Goal: Task Accomplishment & Management: Manage account settings

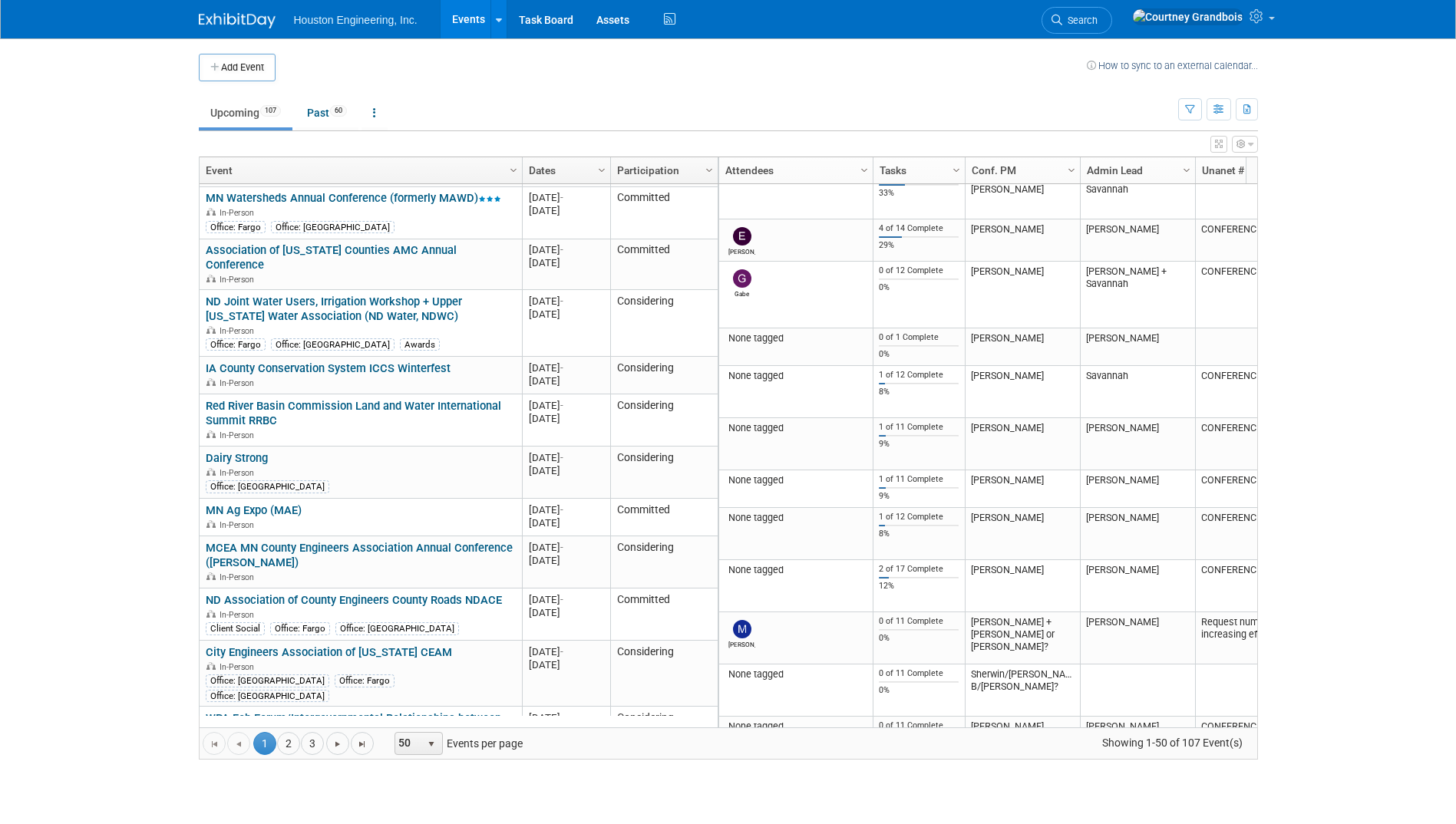
scroll to position [2050, 0]
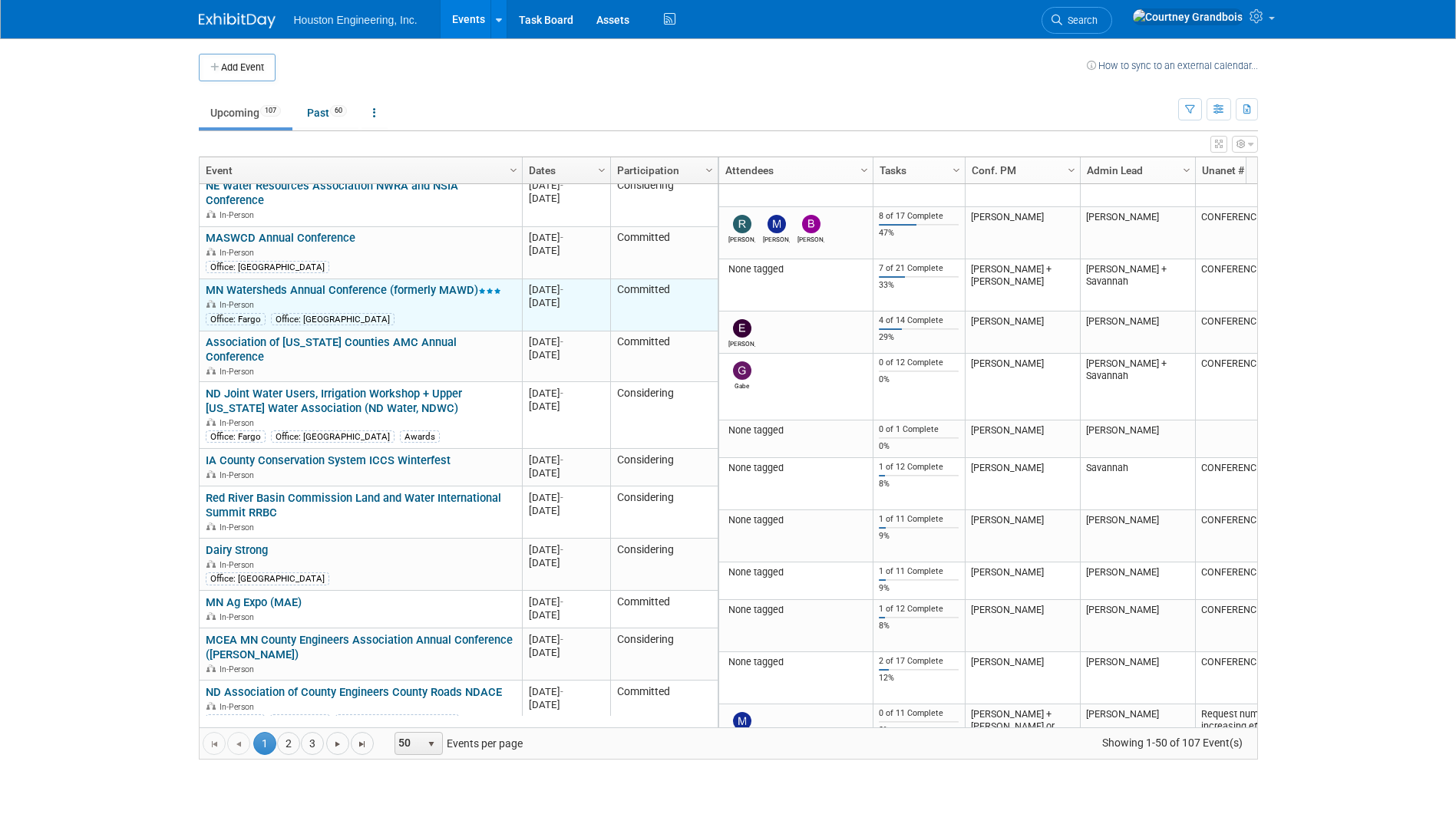
click at [336, 283] on link "MN Watersheds Annual Conference (formerly MAWD)" at bounding box center [354, 290] width 296 height 14
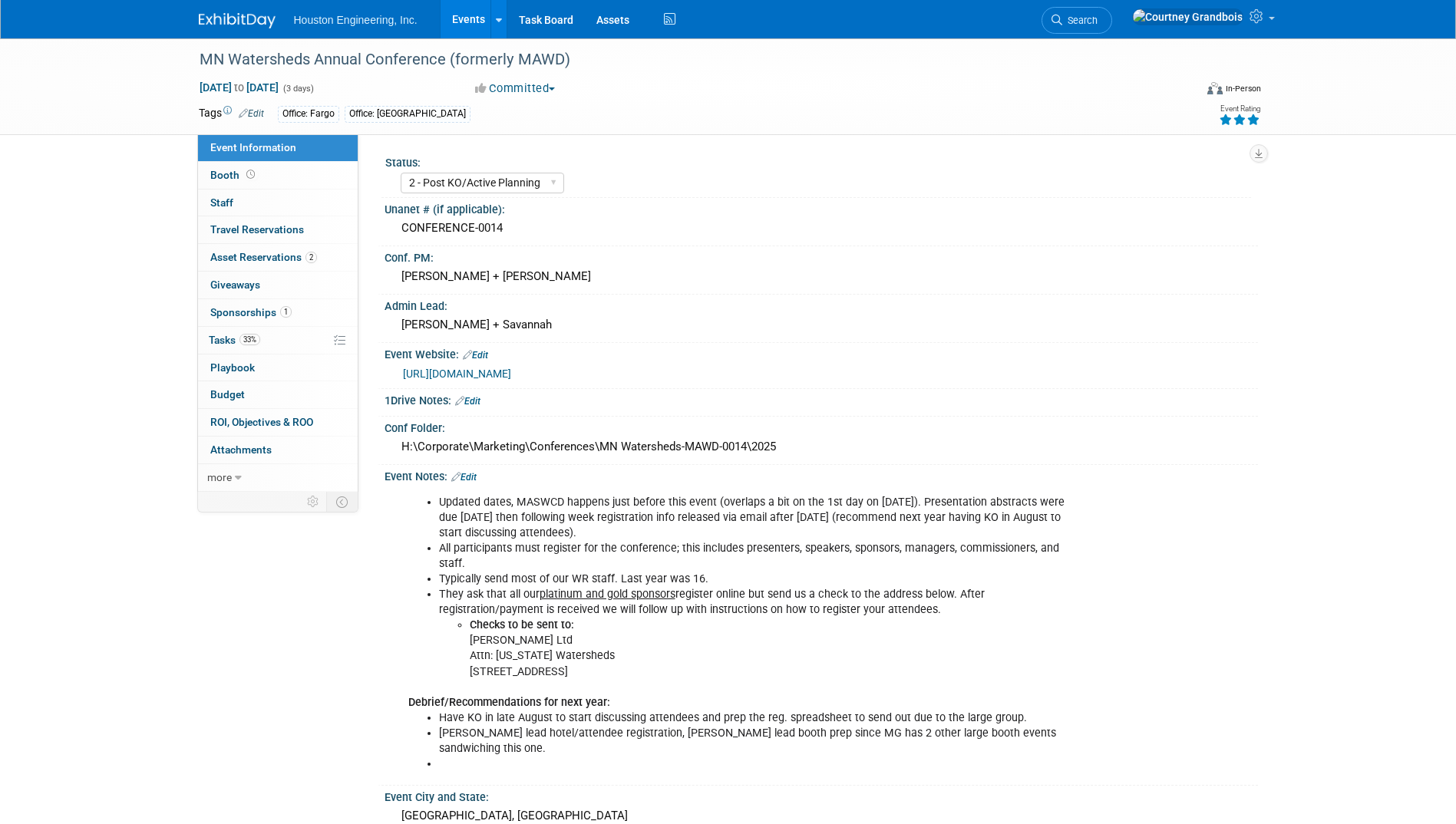
select select "2 - Post KO/Active Planning"
select select "Yes"
select select "Water Resources"
click at [492, 369] on link "[URL][DOMAIN_NAME]" at bounding box center [456, 373] width 108 height 12
click at [273, 334] on link "33% Tasks 33%" at bounding box center [277, 340] width 159 height 27
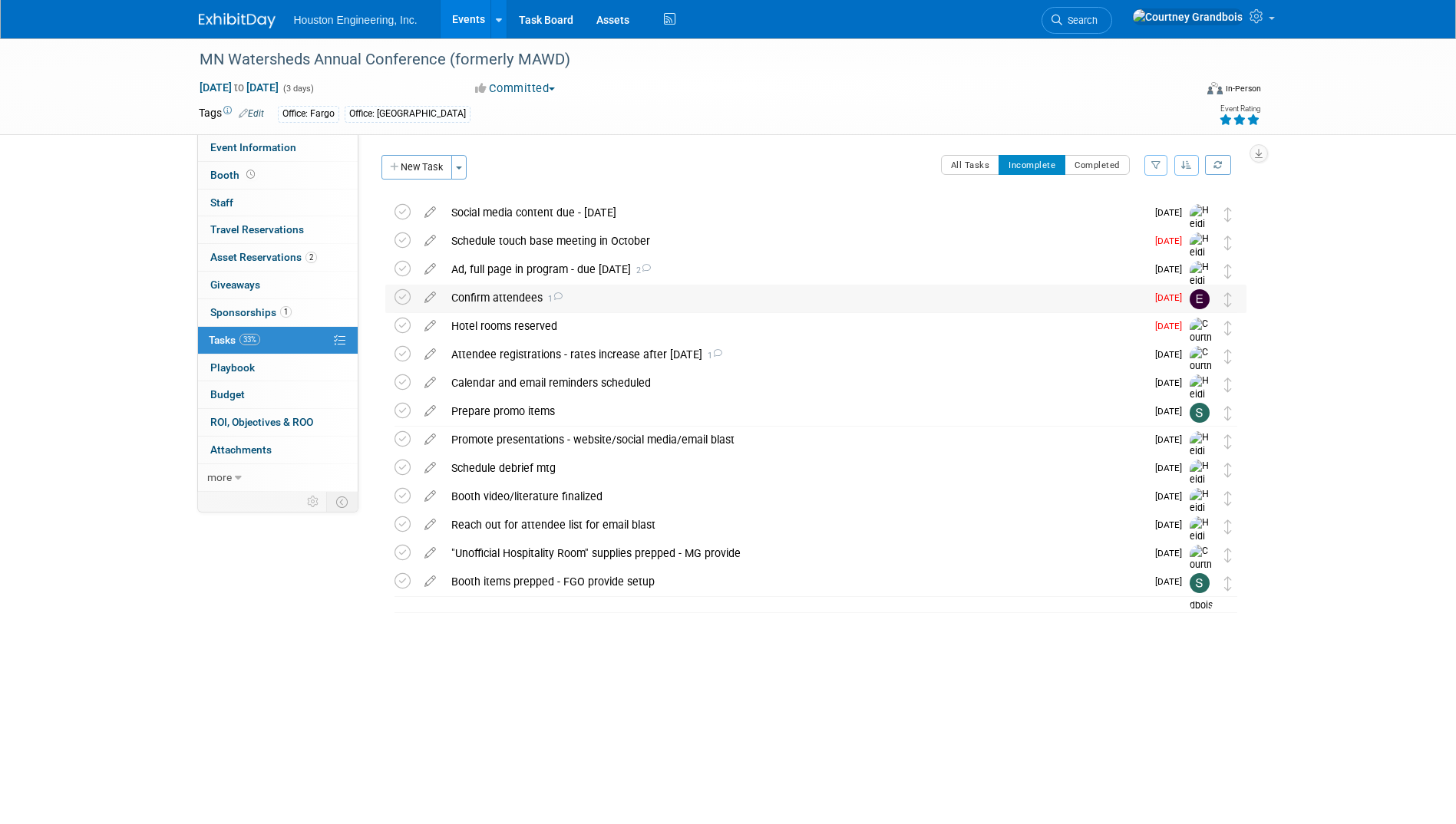
click at [521, 298] on div "Confirm attendees 1" at bounding box center [795, 298] width 702 height 26
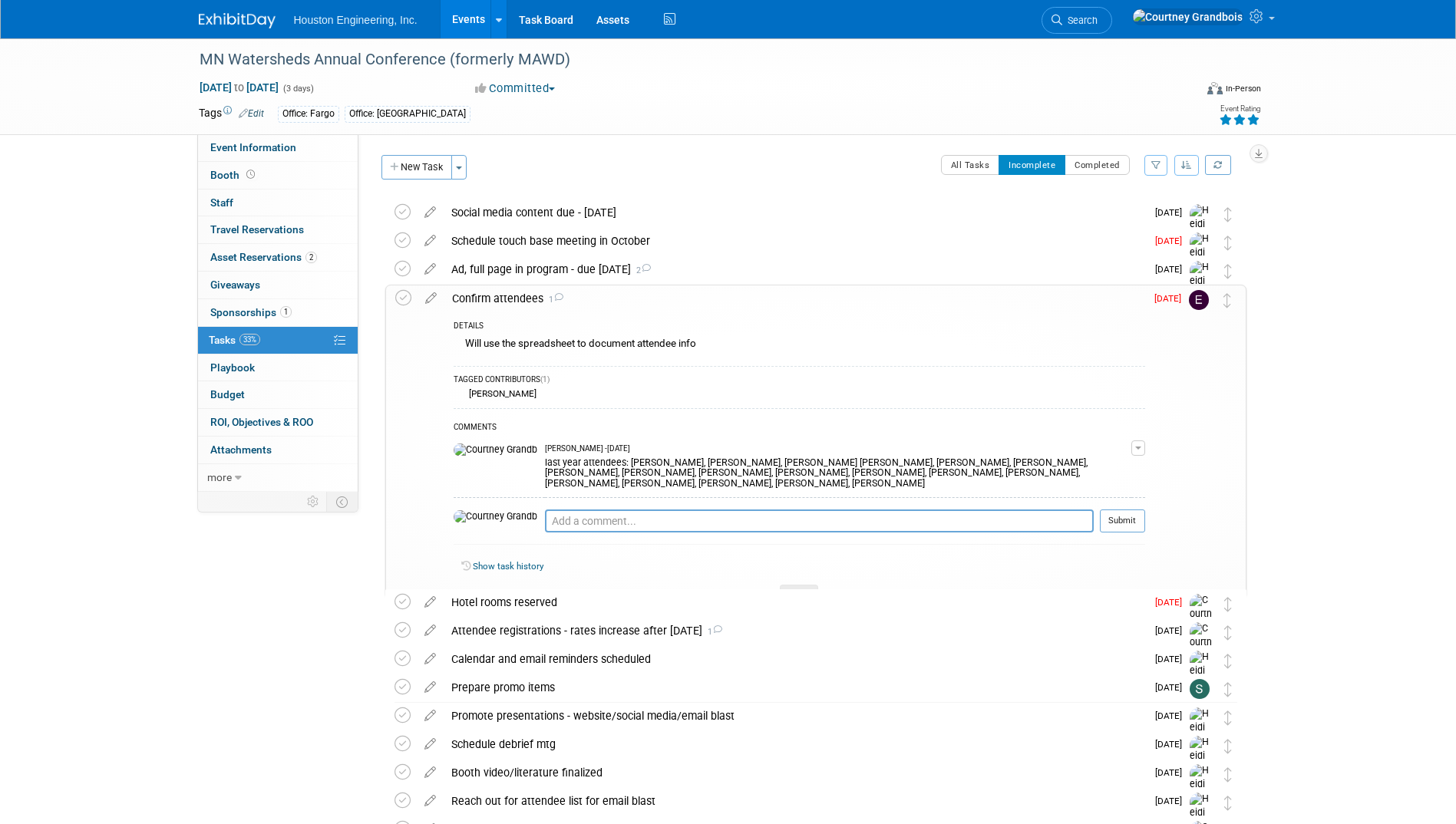
click at [455, 288] on div "Confirm attendees 1" at bounding box center [795, 299] width 701 height 26
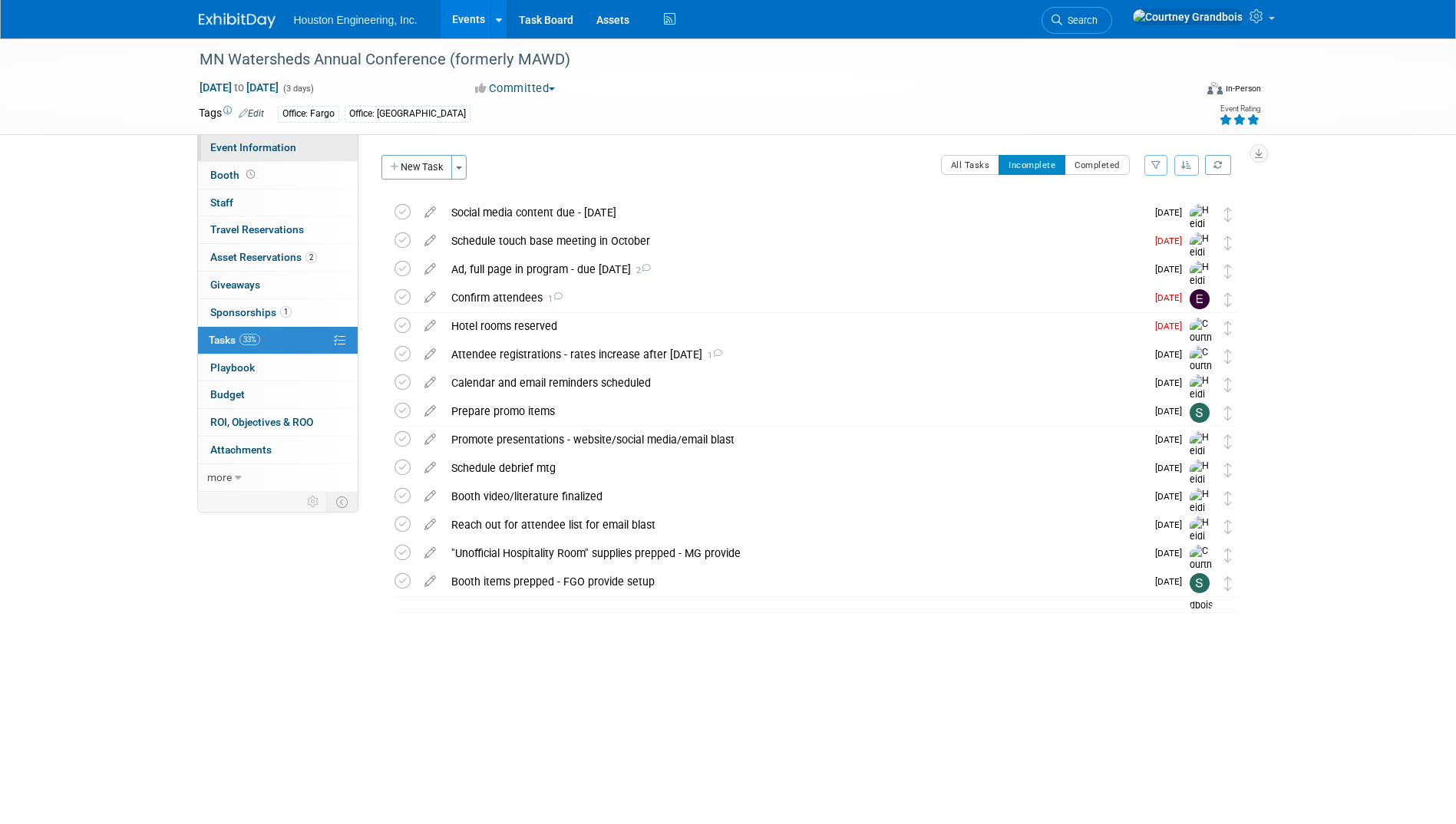
click at [222, 146] on span "Event Information" at bounding box center [252, 147] width 86 height 12
select select "2 - Post KO/Active Planning"
select select "Yes"
select select "Water Resources"
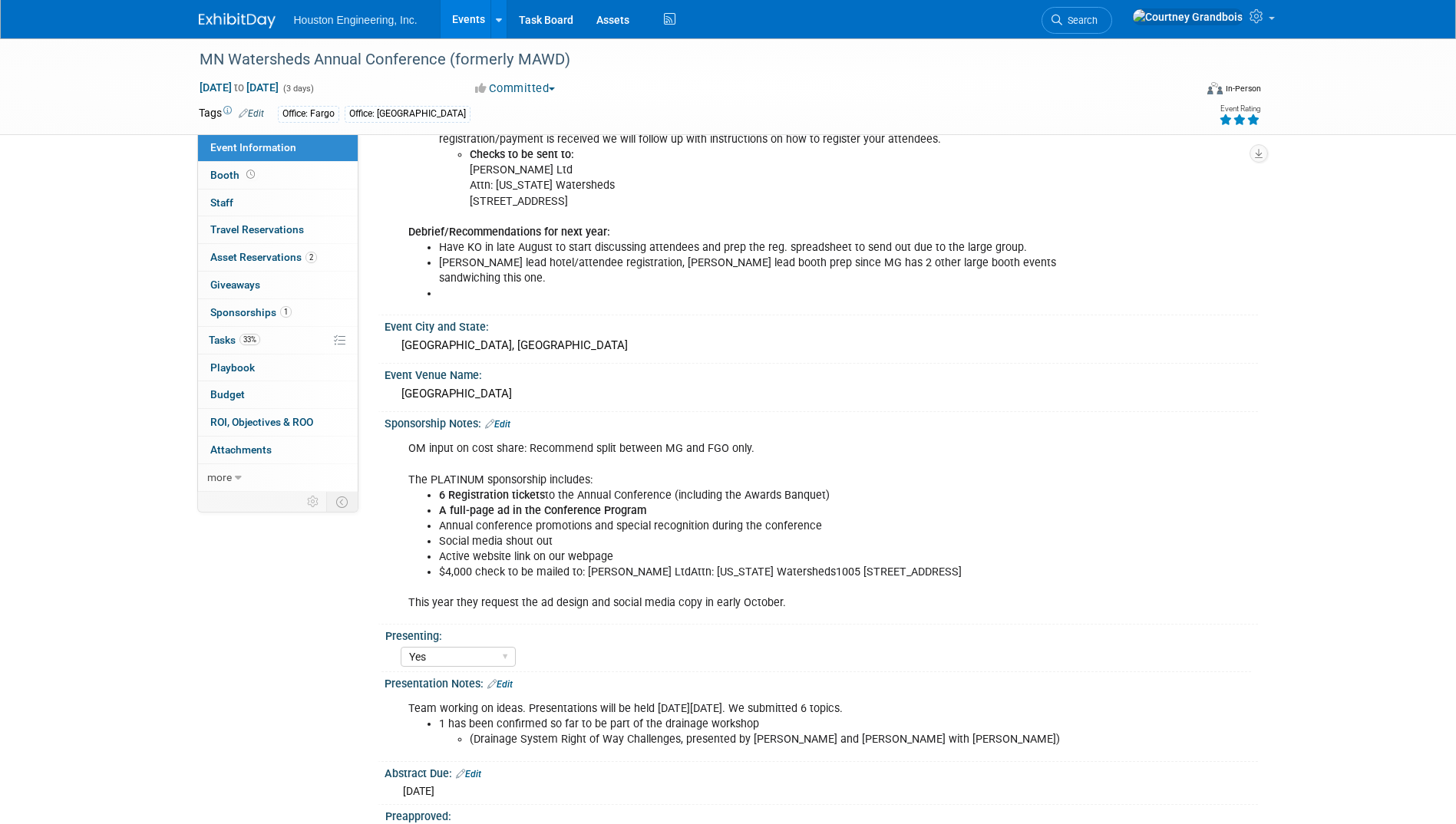
scroll to position [577, 0]
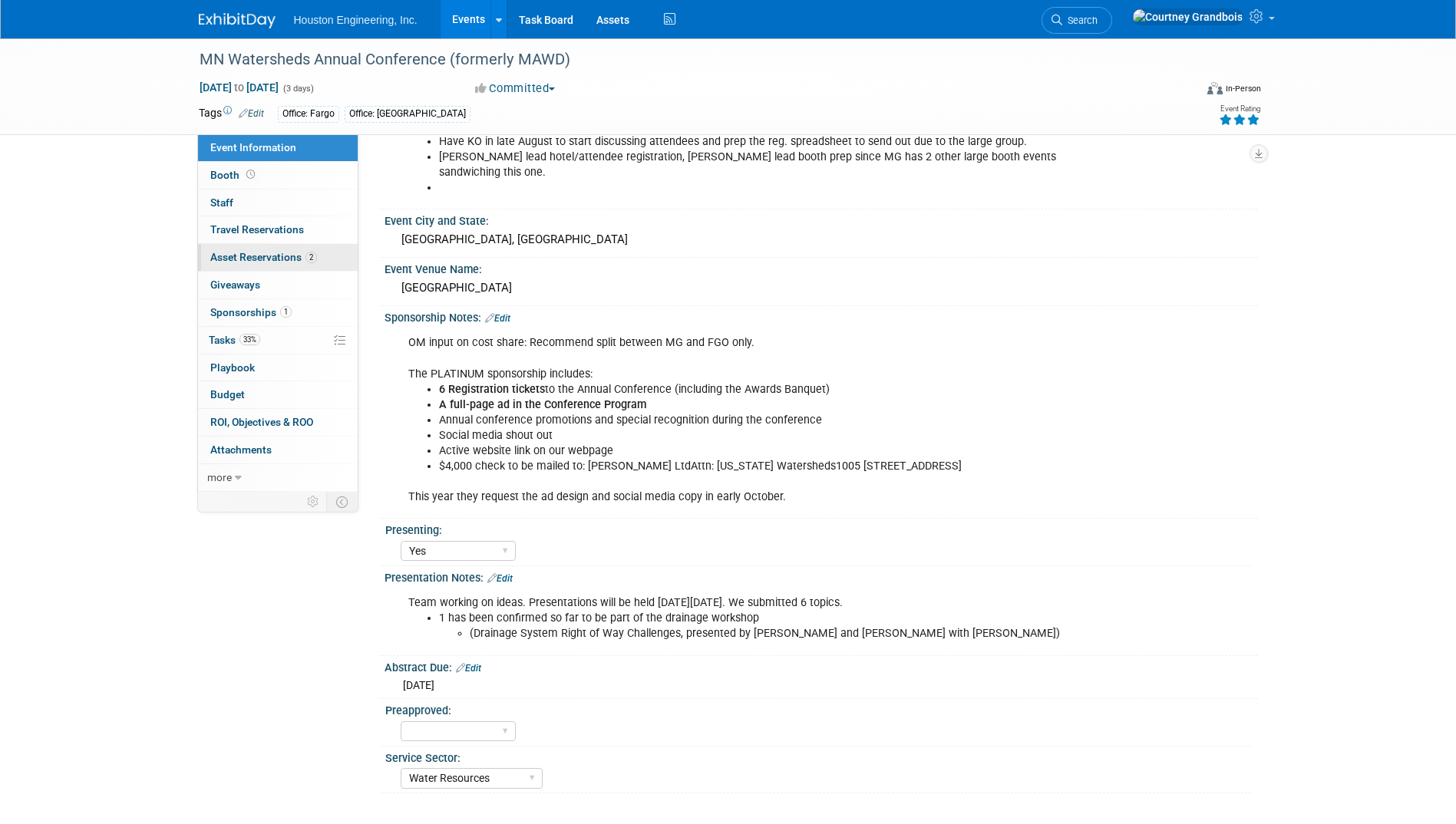
click at [235, 252] on span "Asset Reservations 2" at bounding box center [263, 256] width 107 height 12
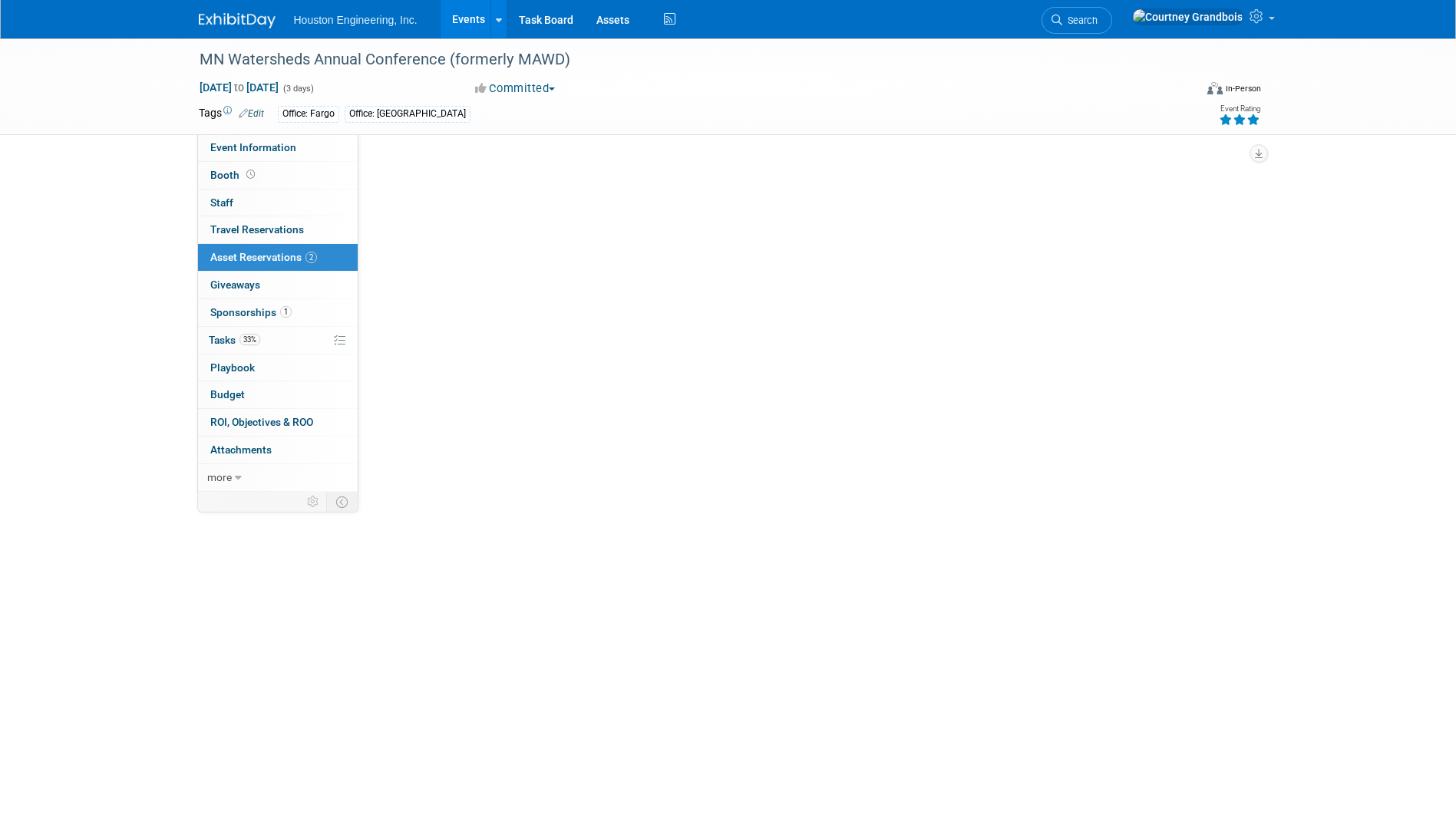
scroll to position [0, 0]
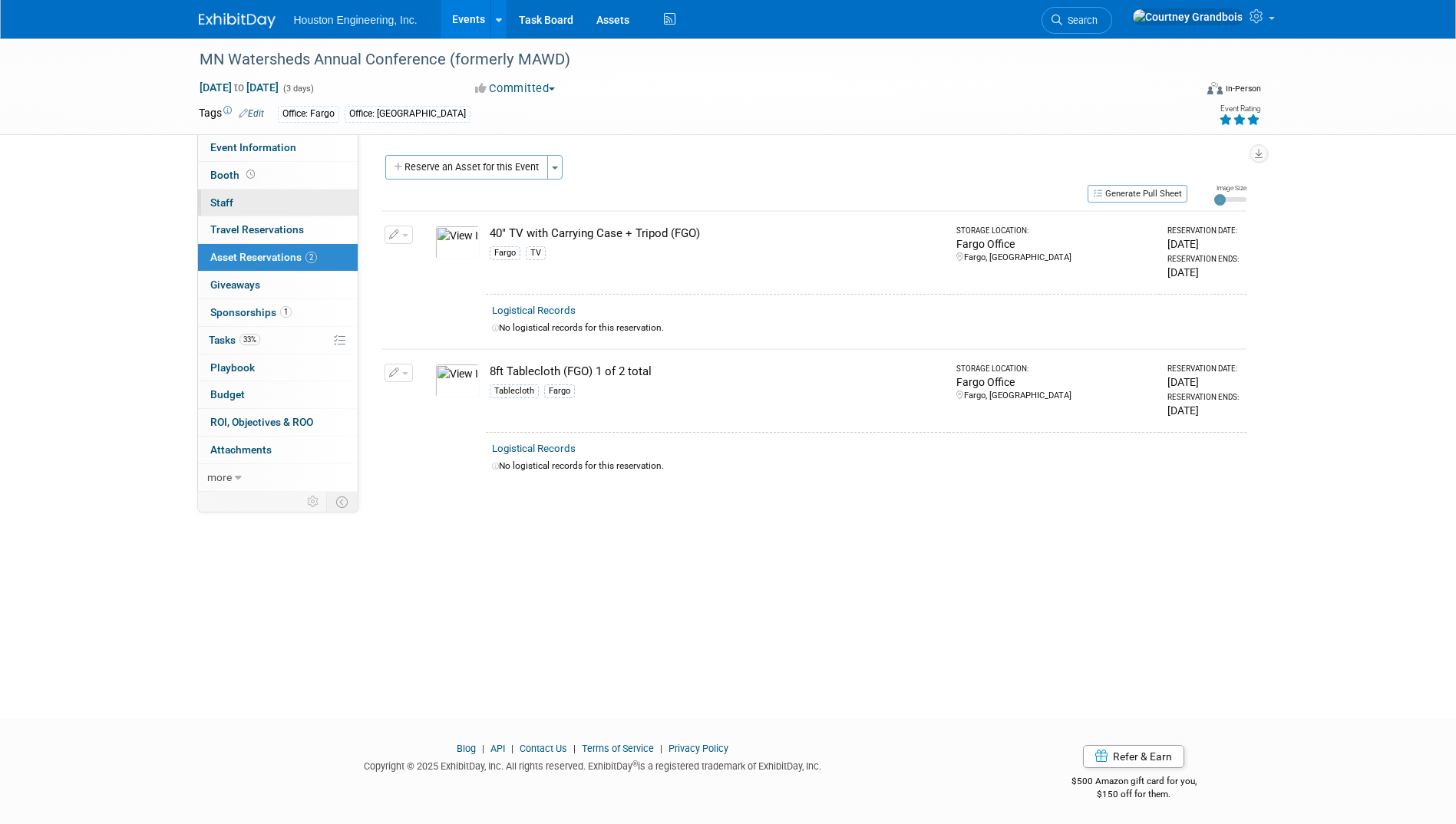
click at [248, 203] on link "0 Staff 0" at bounding box center [277, 203] width 159 height 27
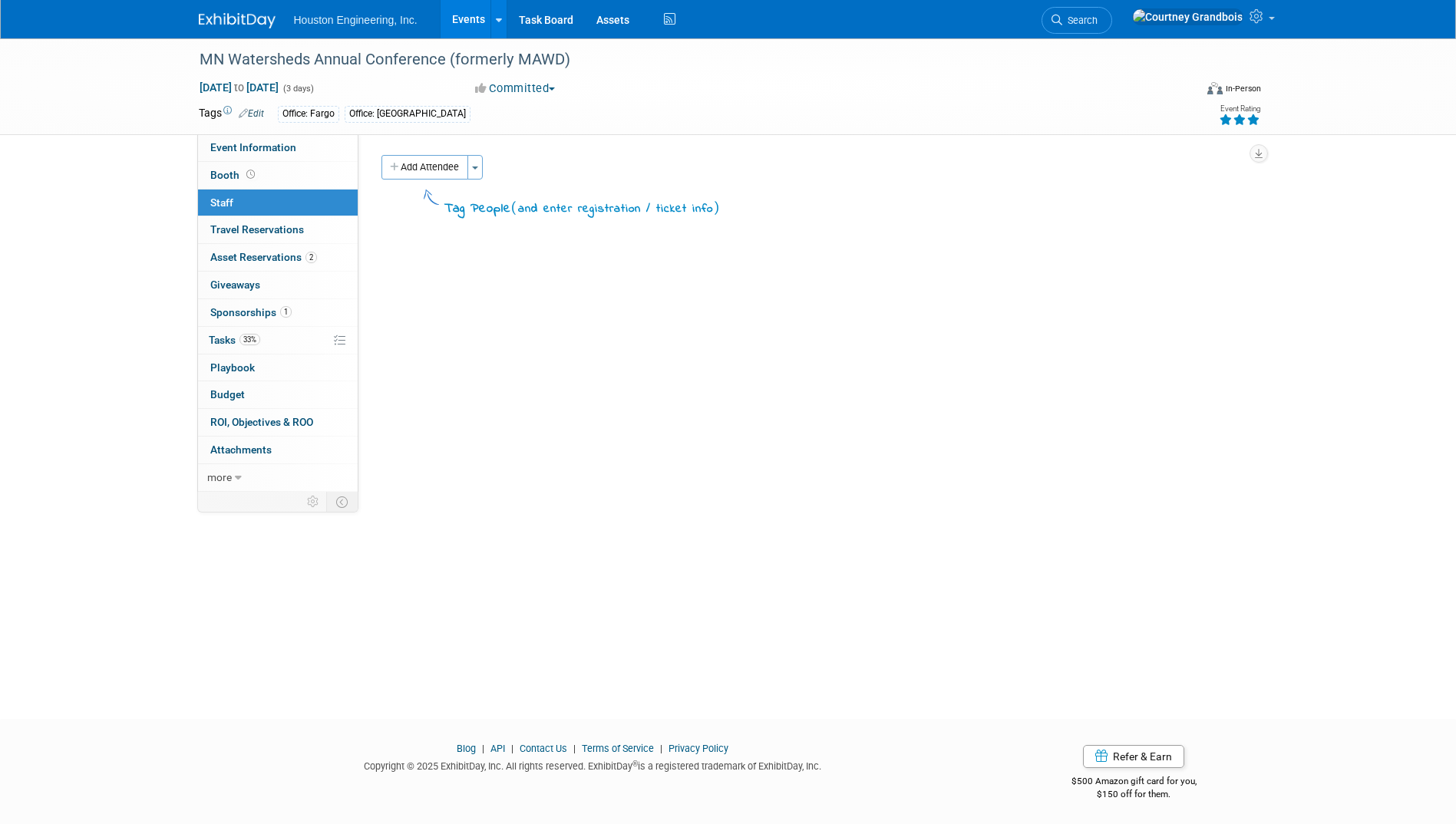
click at [255, 189] on link "0 Staff 0" at bounding box center [277, 203] width 159 height 27
click at [268, 171] on link "Booth" at bounding box center [277, 175] width 159 height 27
select select "Yes"
select select "Fargo"
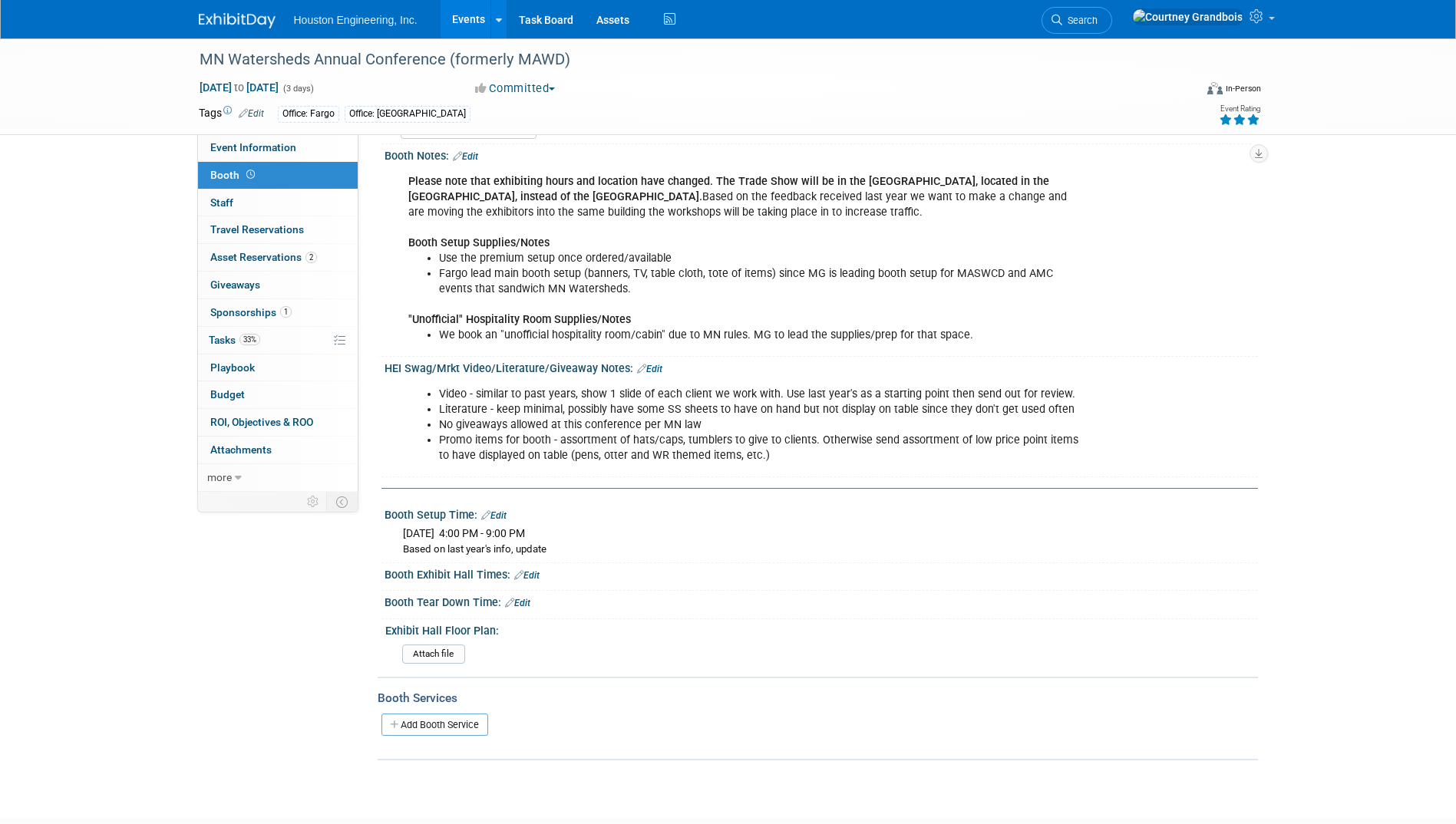
scroll to position [203, 0]
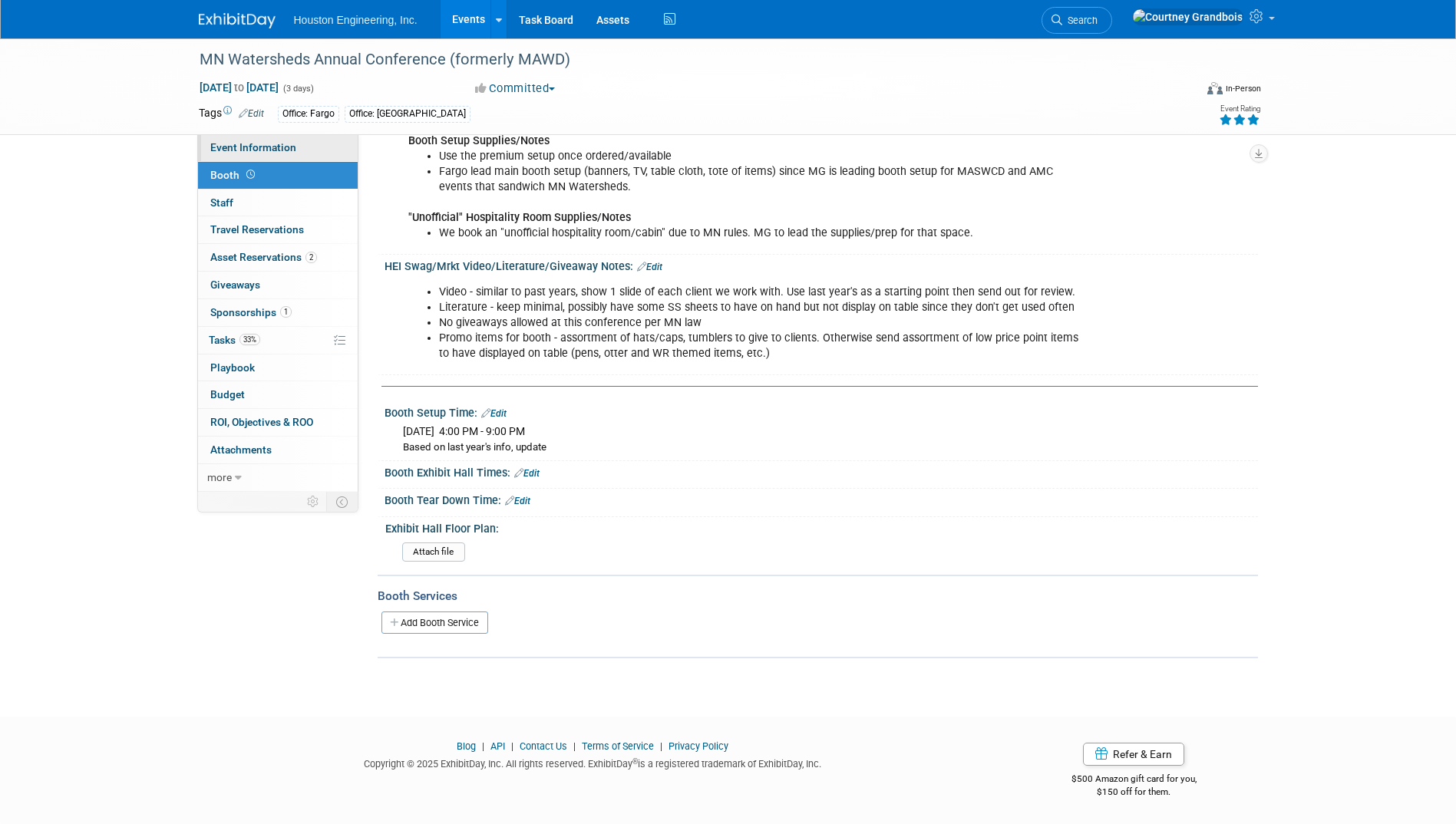
click at [277, 154] on link "Event Information" at bounding box center [277, 147] width 159 height 27
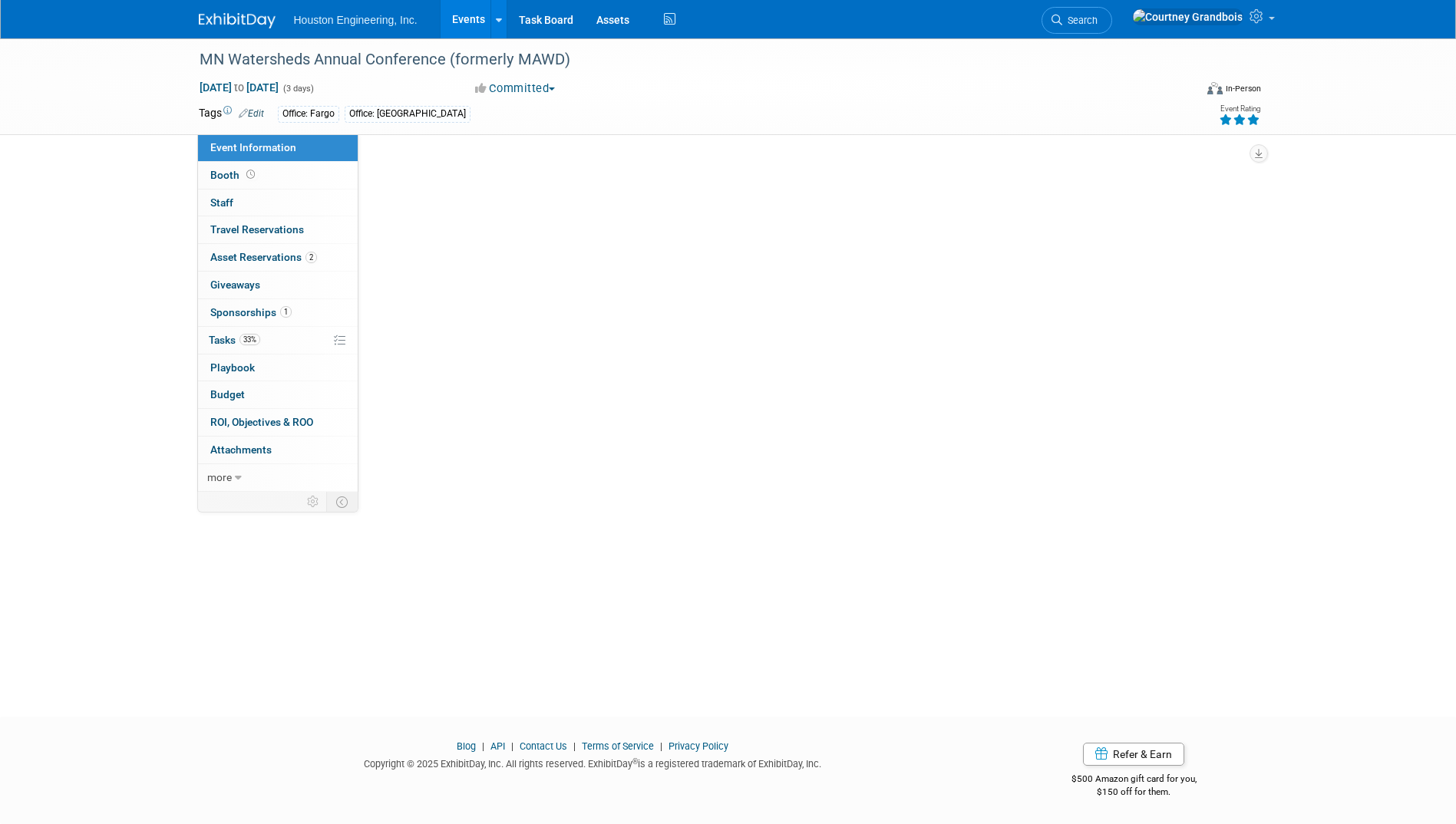
scroll to position [0, 0]
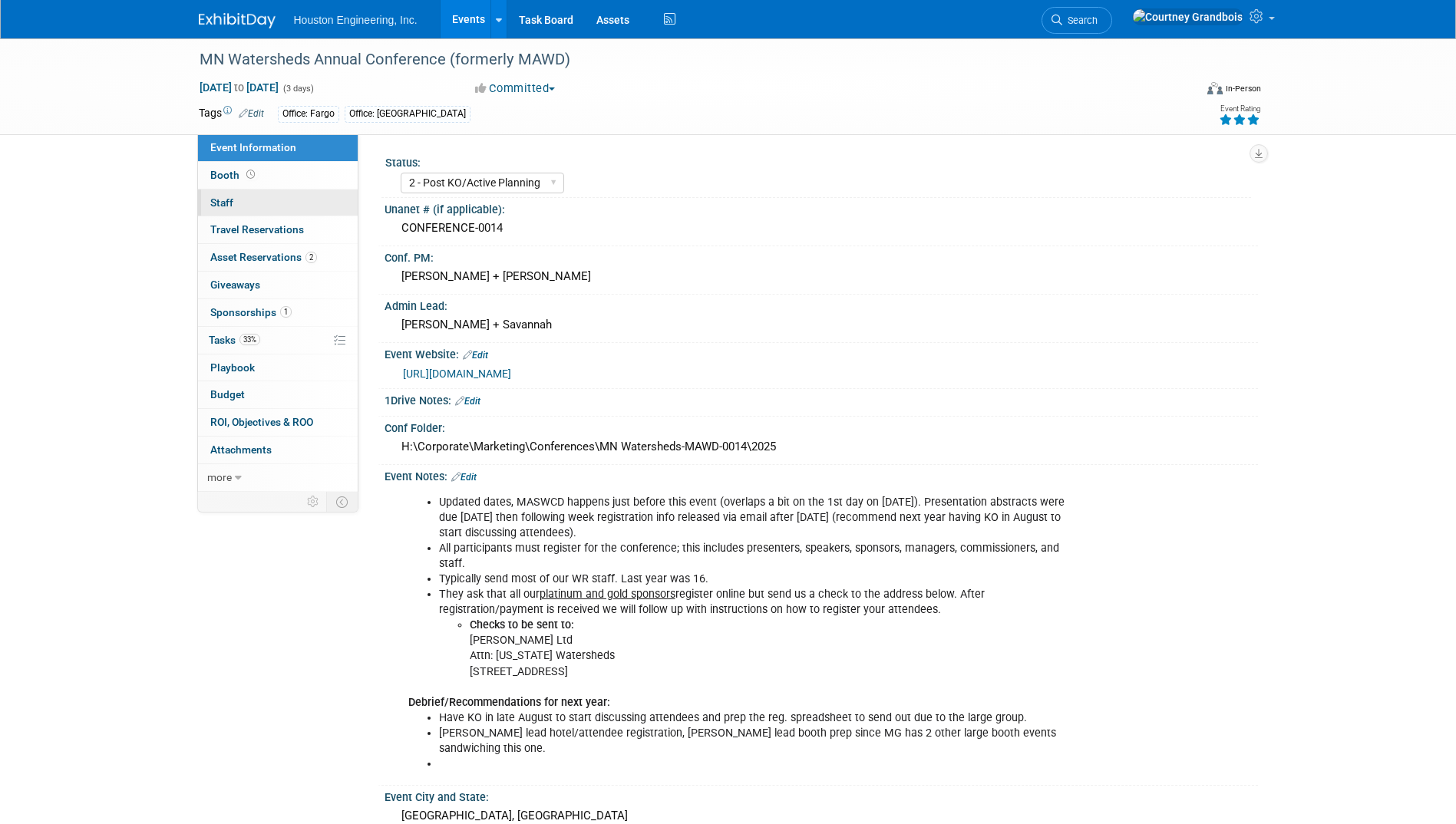
click at [303, 199] on link "0 Staff 0" at bounding box center [277, 203] width 159 height 27
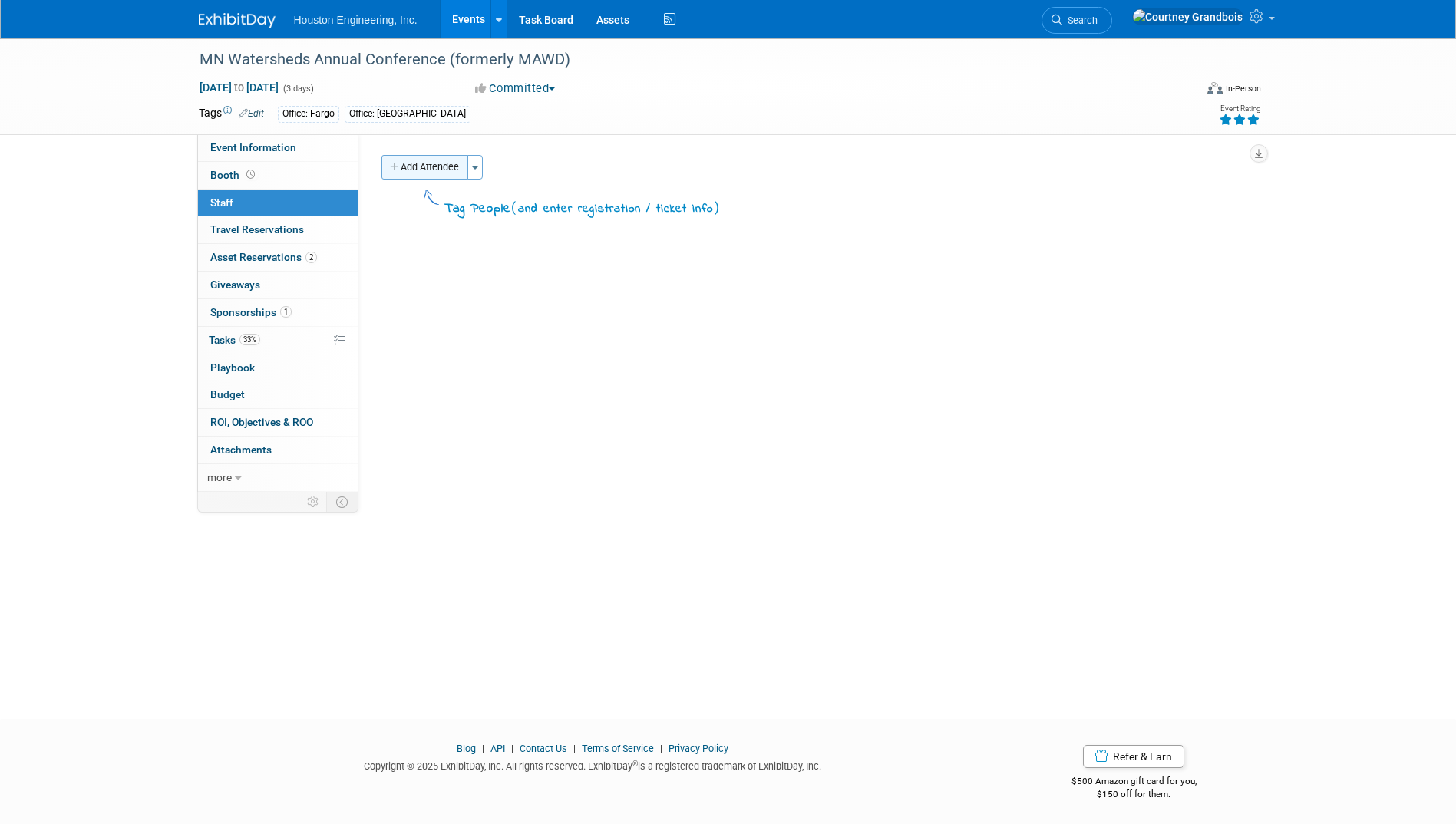
click at [451, 169] on button "Add Attendee" at bounding box center [425, 167] width 87 height 24
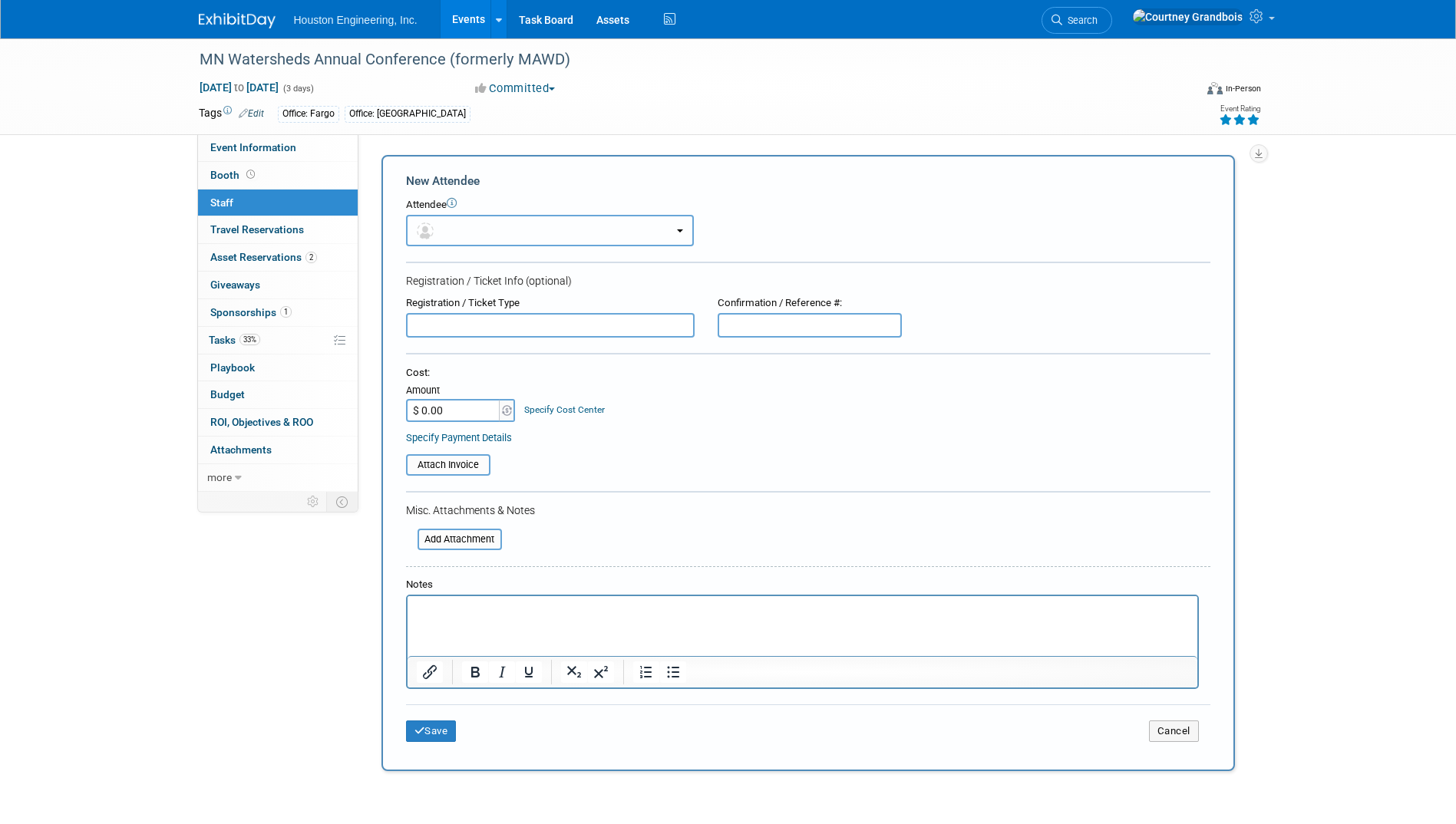
click at [499, 234] on button "button" at bounding box center [550, 230] width 287 height 32
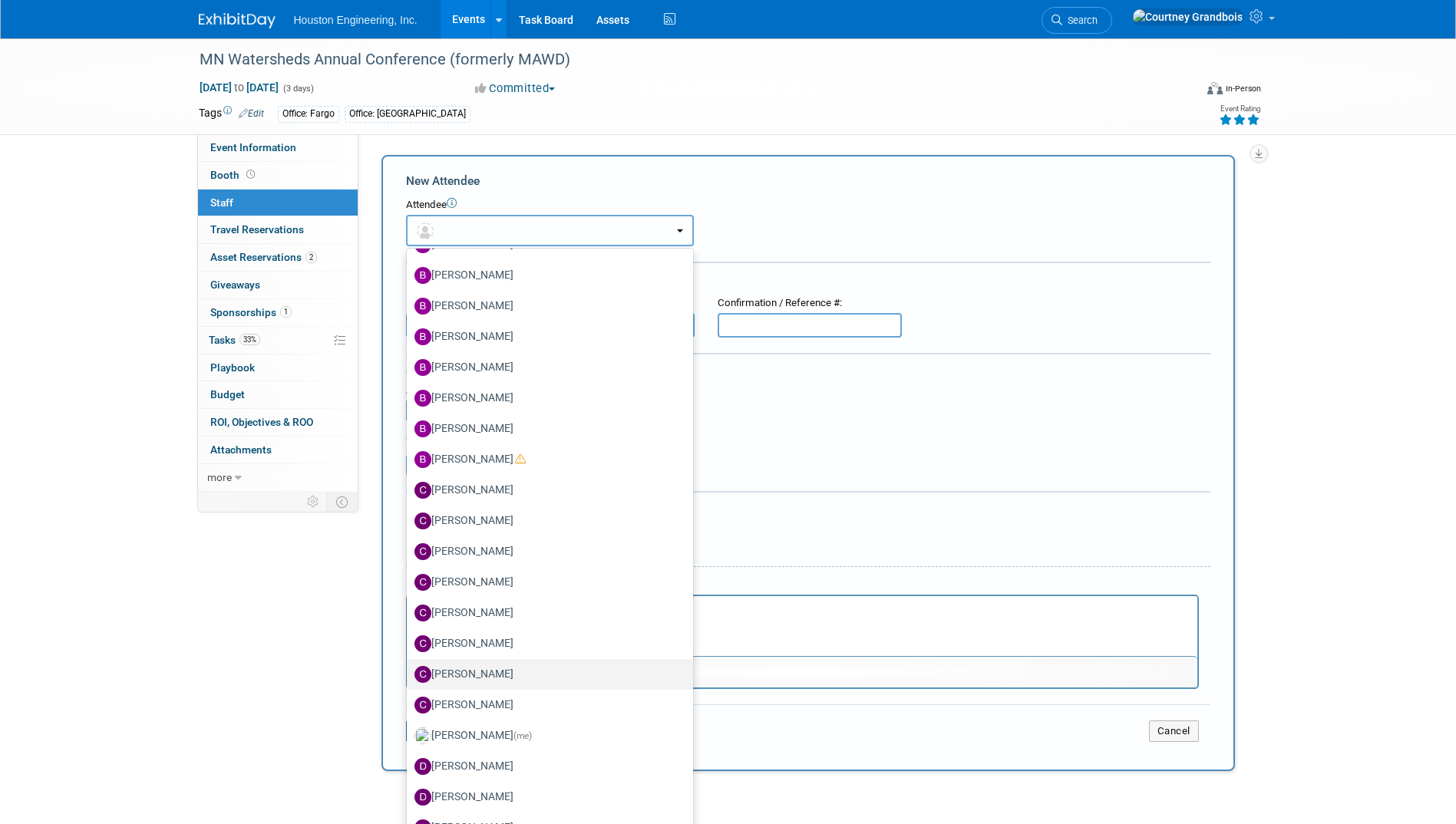
scroll to position [614, 0]
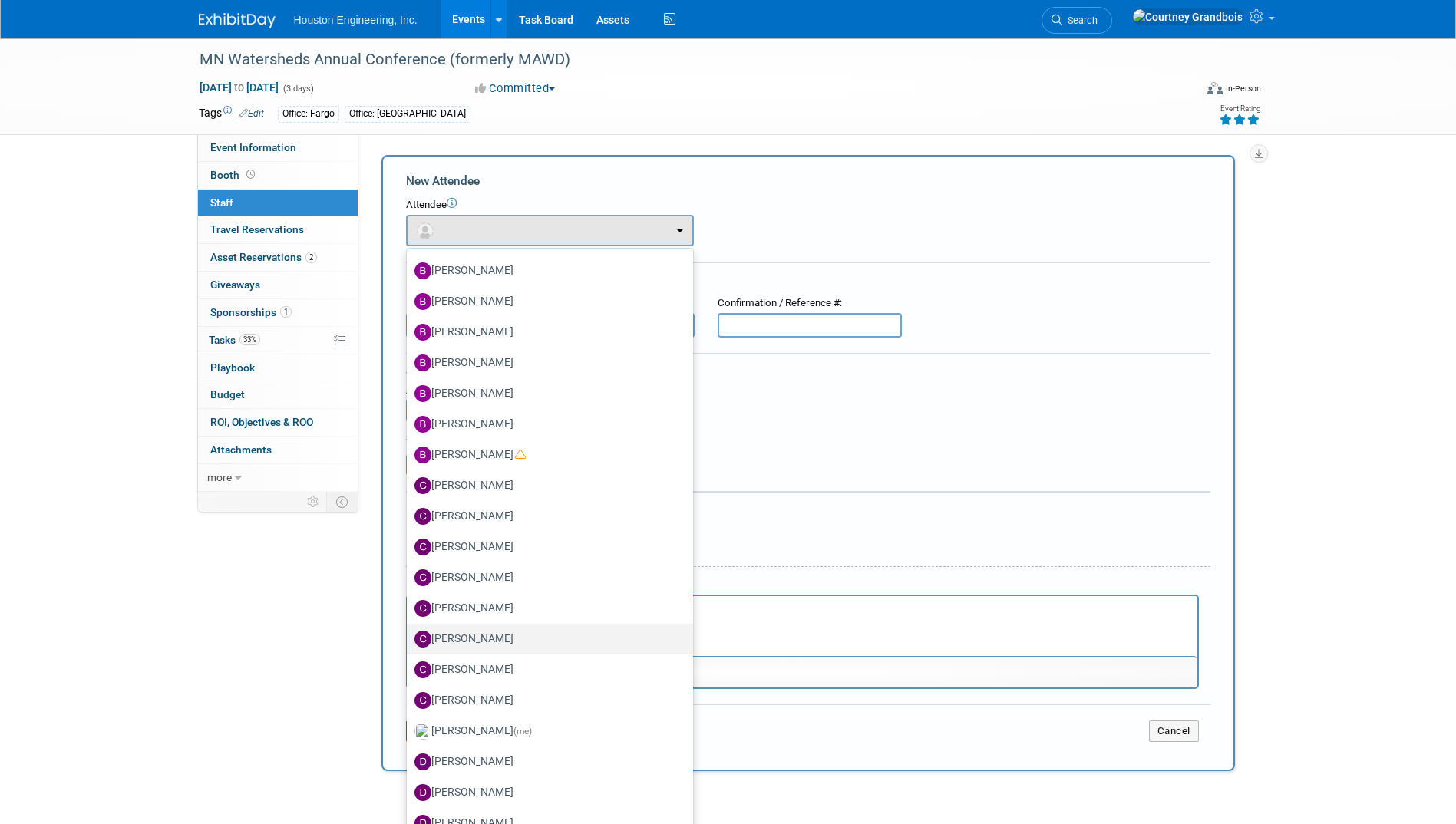
drag, startPoint x: 491, startPoint y: 646, endPoint x: 86, endPoint y: 4, distance: 759.1
click at [491, 646] on label "[PERSON_NAME]" at bounding box center [545, 639] width 263 height 24
click at [409, 642] on input "[PERSON_NAME]" at bounding box center [404, 637] width 10 height 10
select select "b6fb210e-3bb1-4ef2-9389-37fadaf226a3"
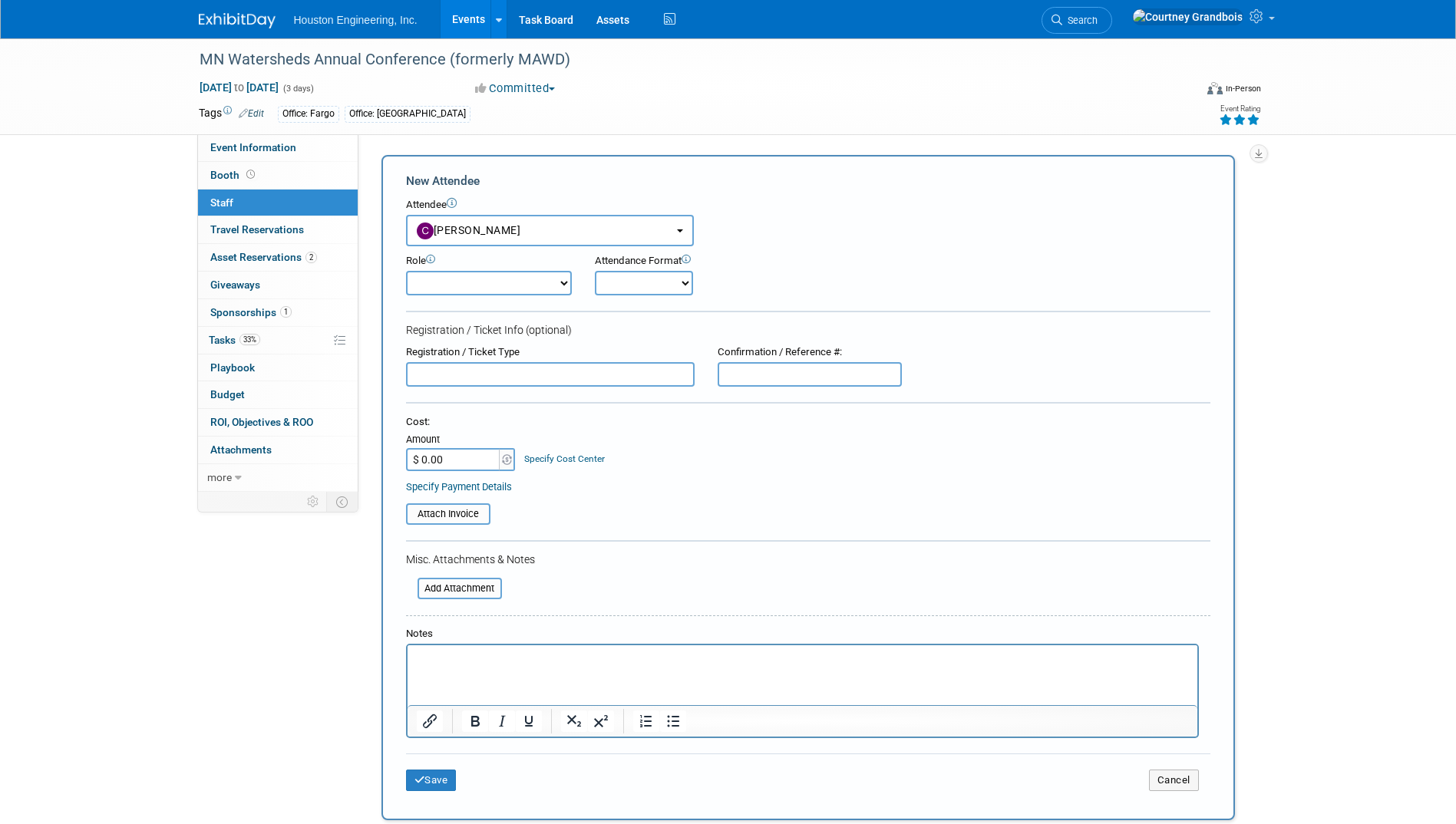
click at [559, 283] on select "Conf Attendee Conf PM Demonstrator Host Planner Presenter Sales Representative" at bounding box center [488, 283] width 166 height 24
select select "100"
click at [406, 271] on select "Conf Attendee Conf PM Demonstrator Host Planner Presenter Sales Representative" at bounding box center [488, 283] width 166 height 24
click at [666, 259] on div "Attendance Format" at bounding box center [687, 261] width 185 height 15
click at [673, 289] on select "Onsite Remote" at bounding box center [643, 283] width 98 height 24
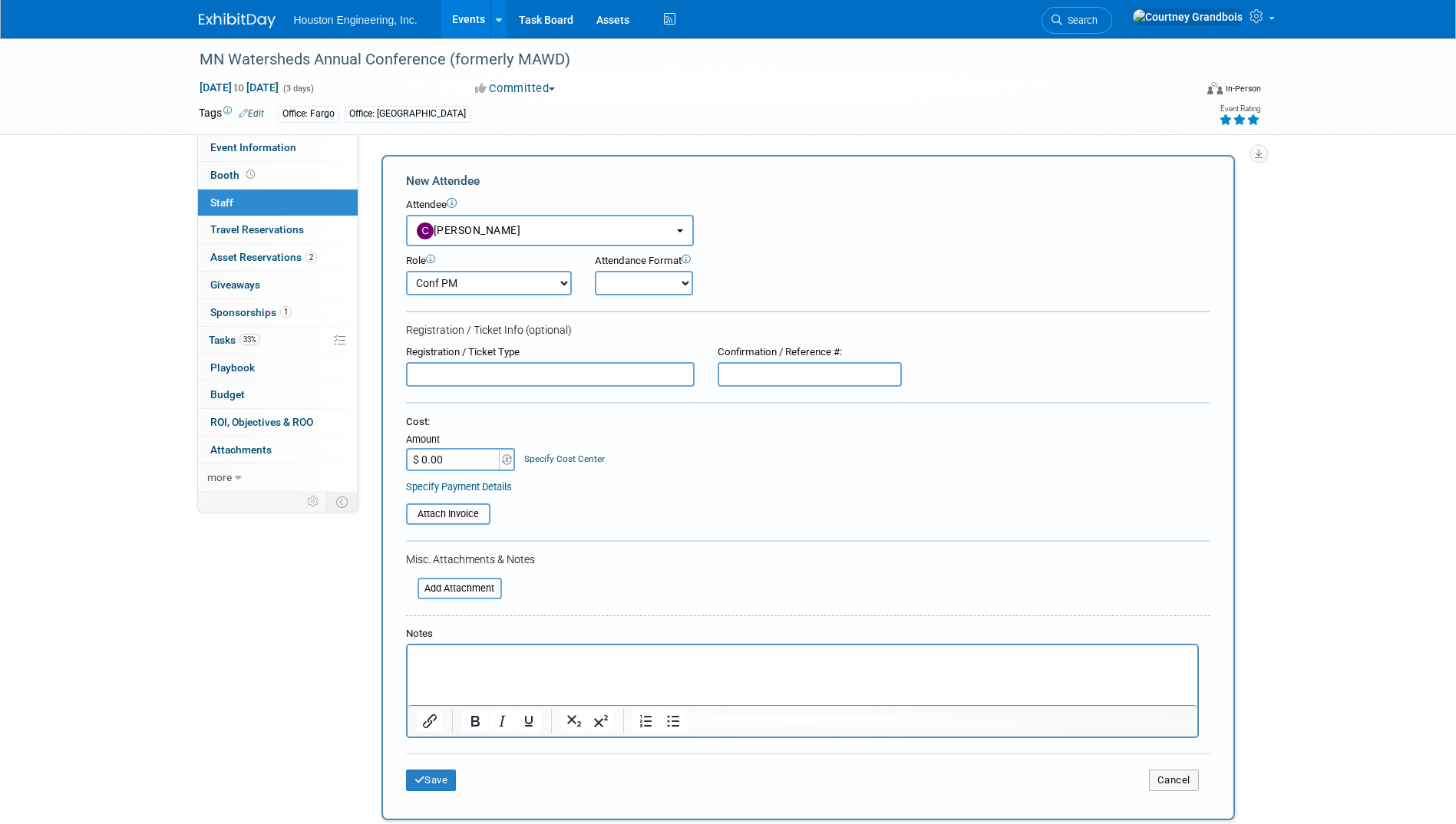
click at [740, 272] on div "Attendance Format Onsite Remote" at bounding box center [687, 274] width 185 height 42
click at [416, 782] on icon "submit" at bounding box center [419, 780] width 11 height 10
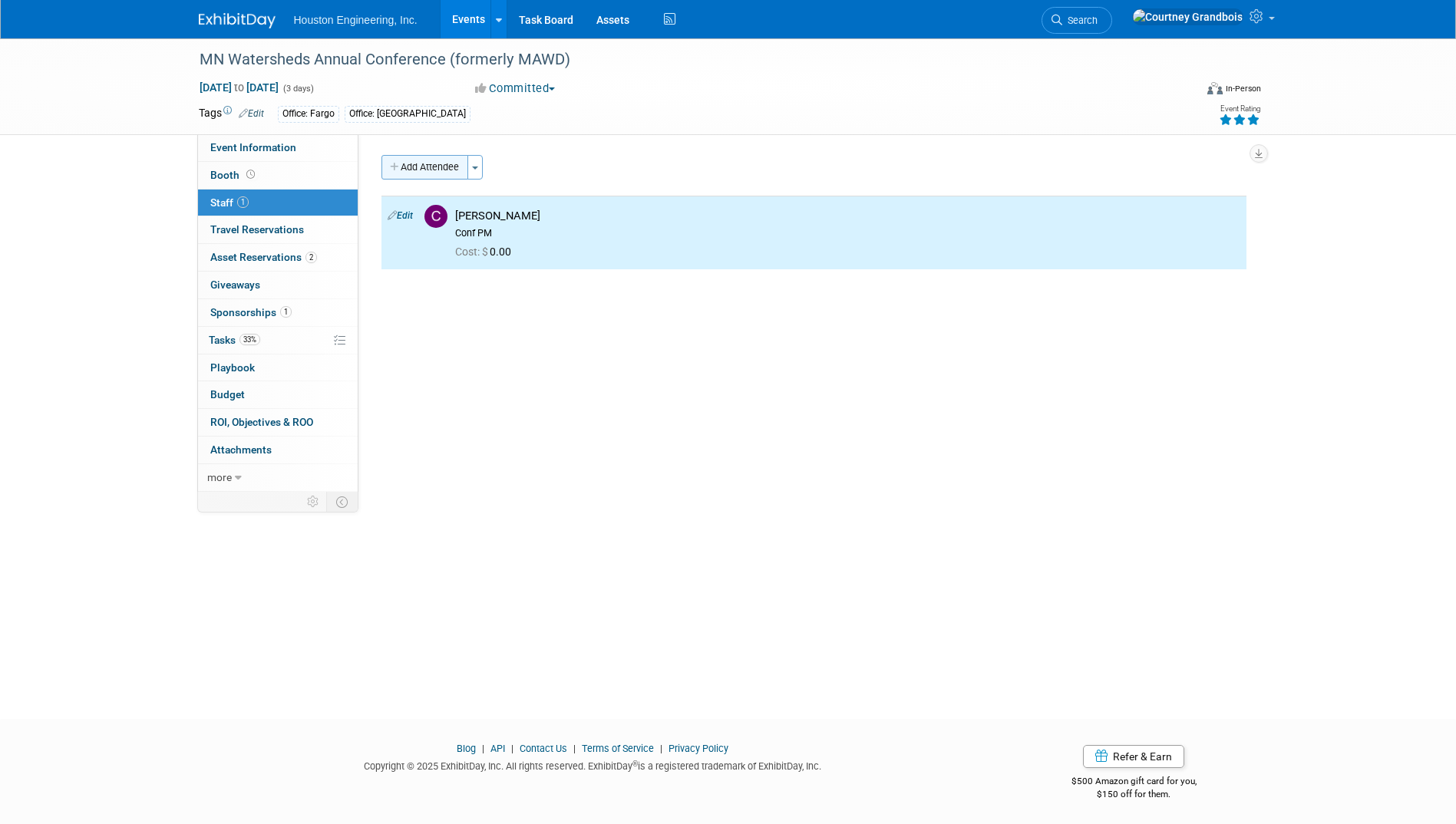
click at [431, 163] on button "Add Attendee" at bounding box center [425, 167] width 87 height 24
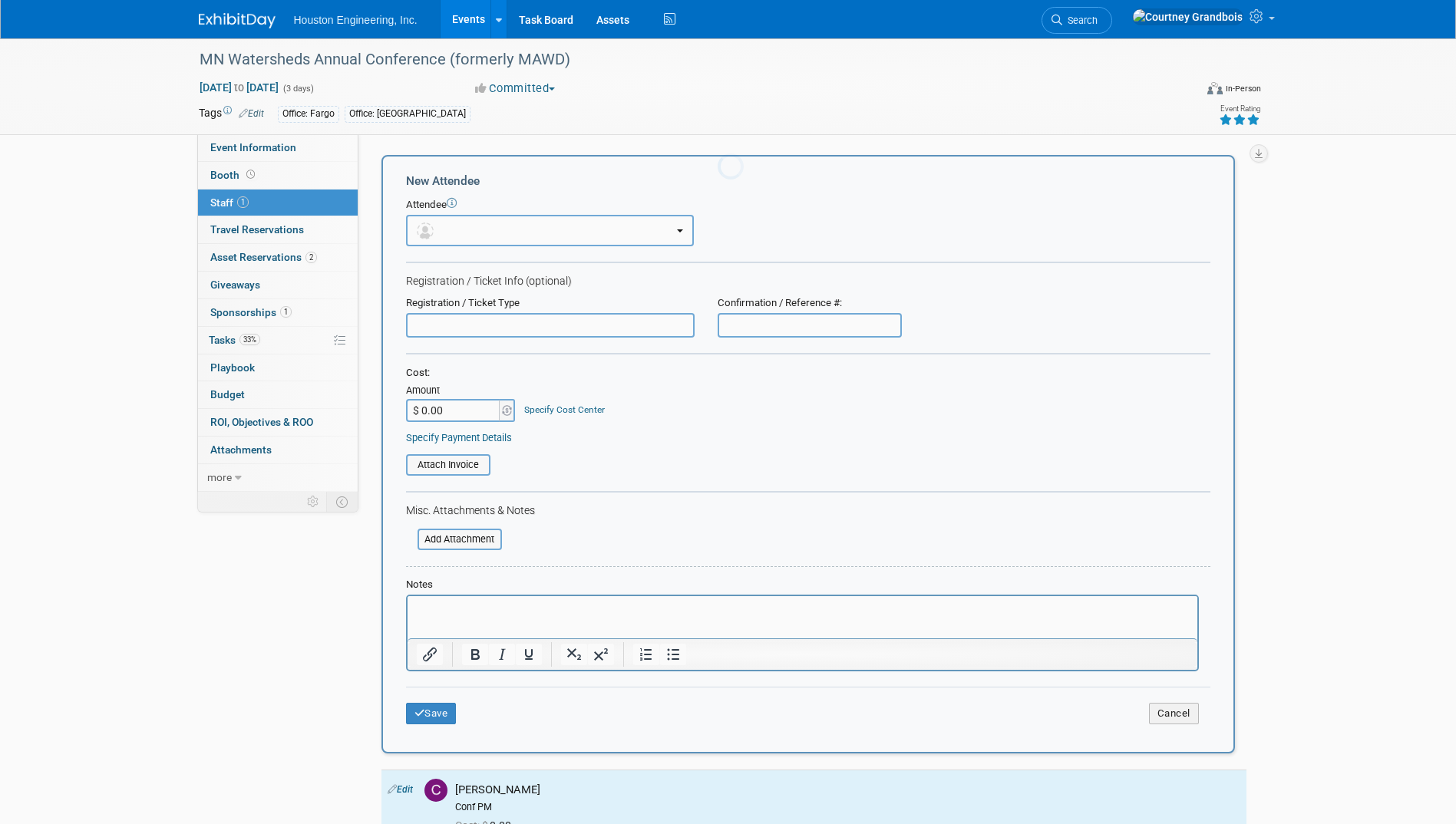
scroll to position [0, 0]
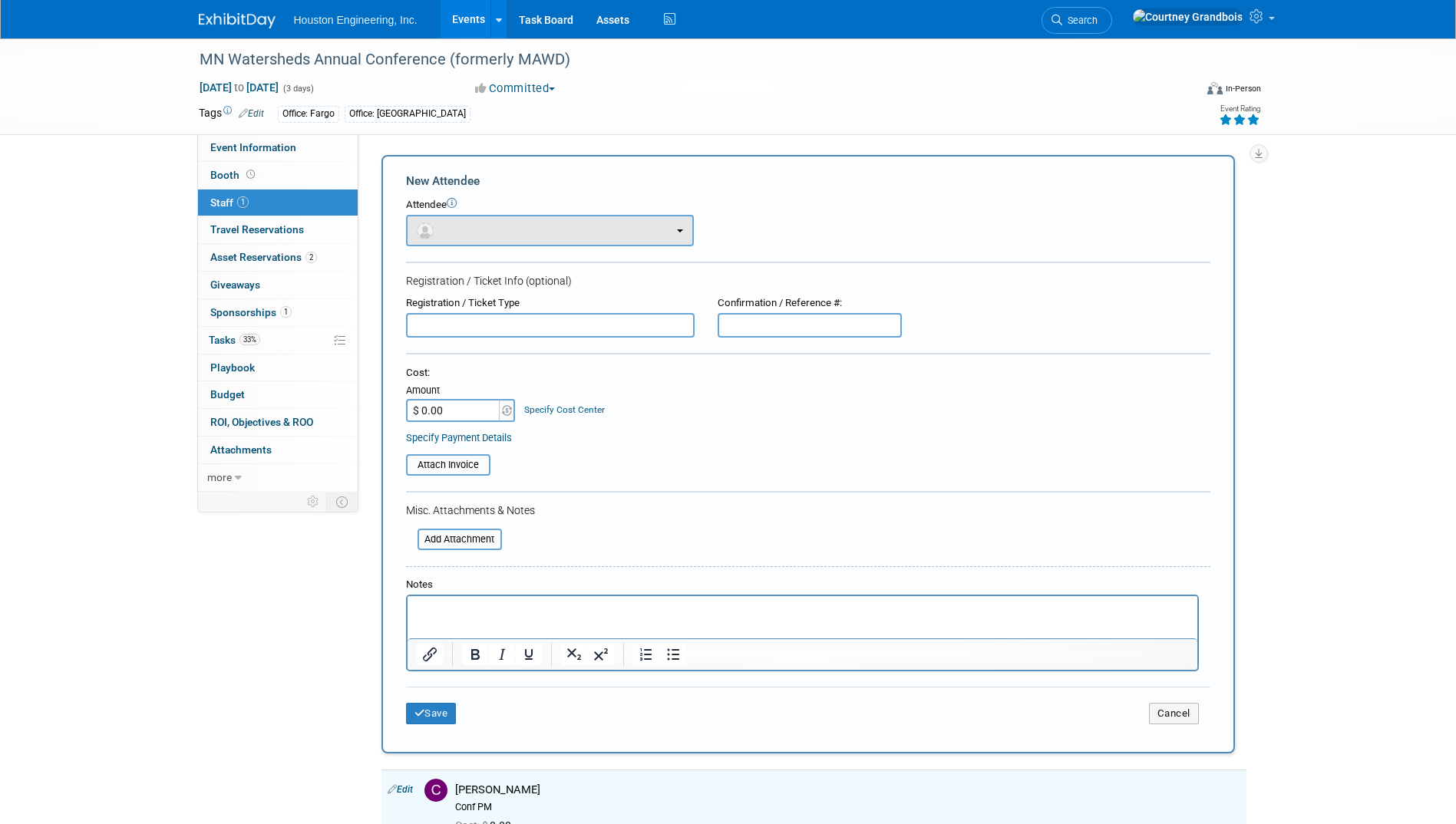
drag, startPoint x: 499, startPoint y: 207, endPoint x: 496, endPoint y: 220, distance: 13.3
click at [500, 212] on div "Attendee" at bounding box center [808, 205] width 804 height 15
click at [496, 220] on button "button" at bounding box center [550, 230] width 287 height 32
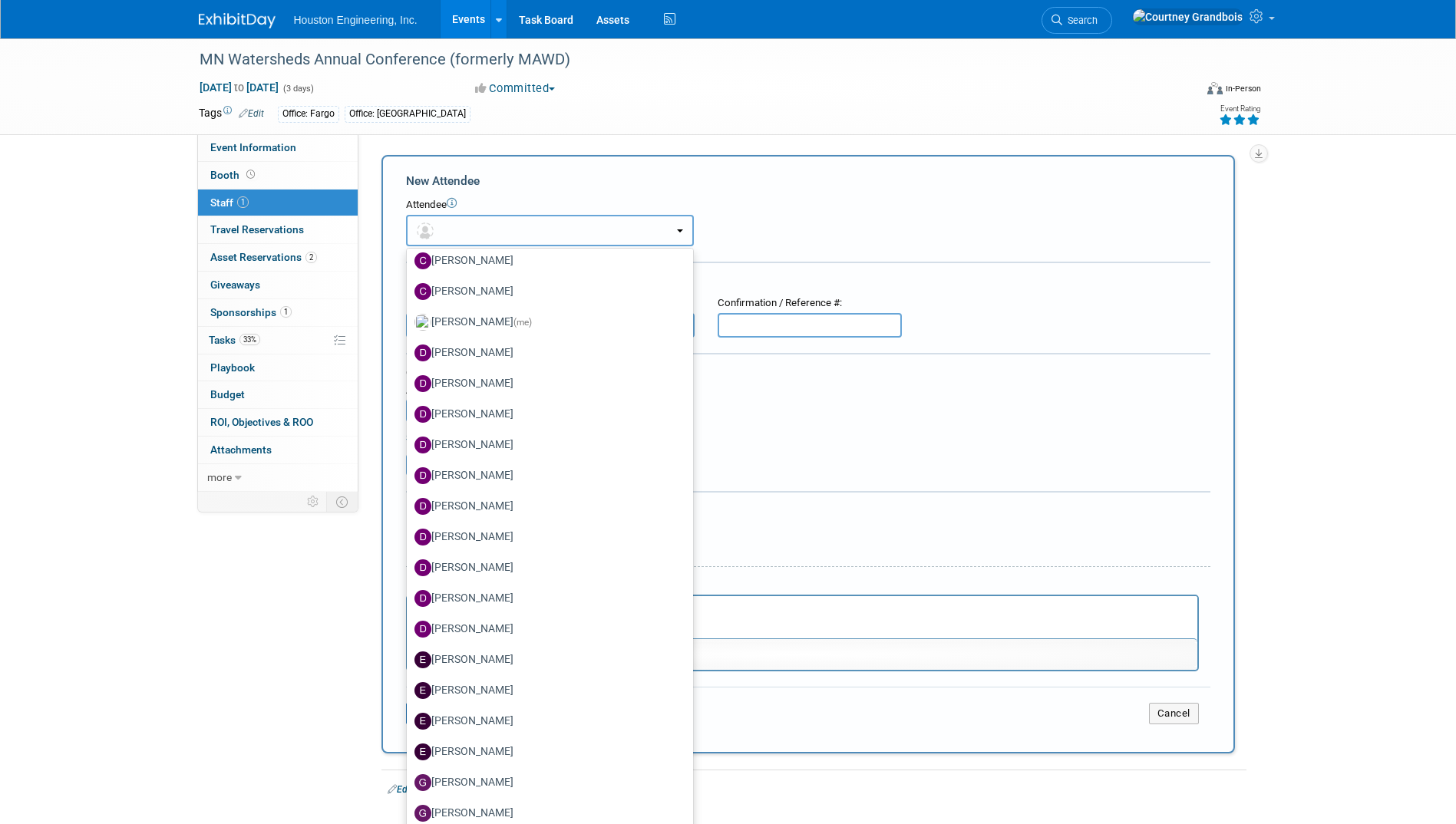
scroll to position [998, 0]
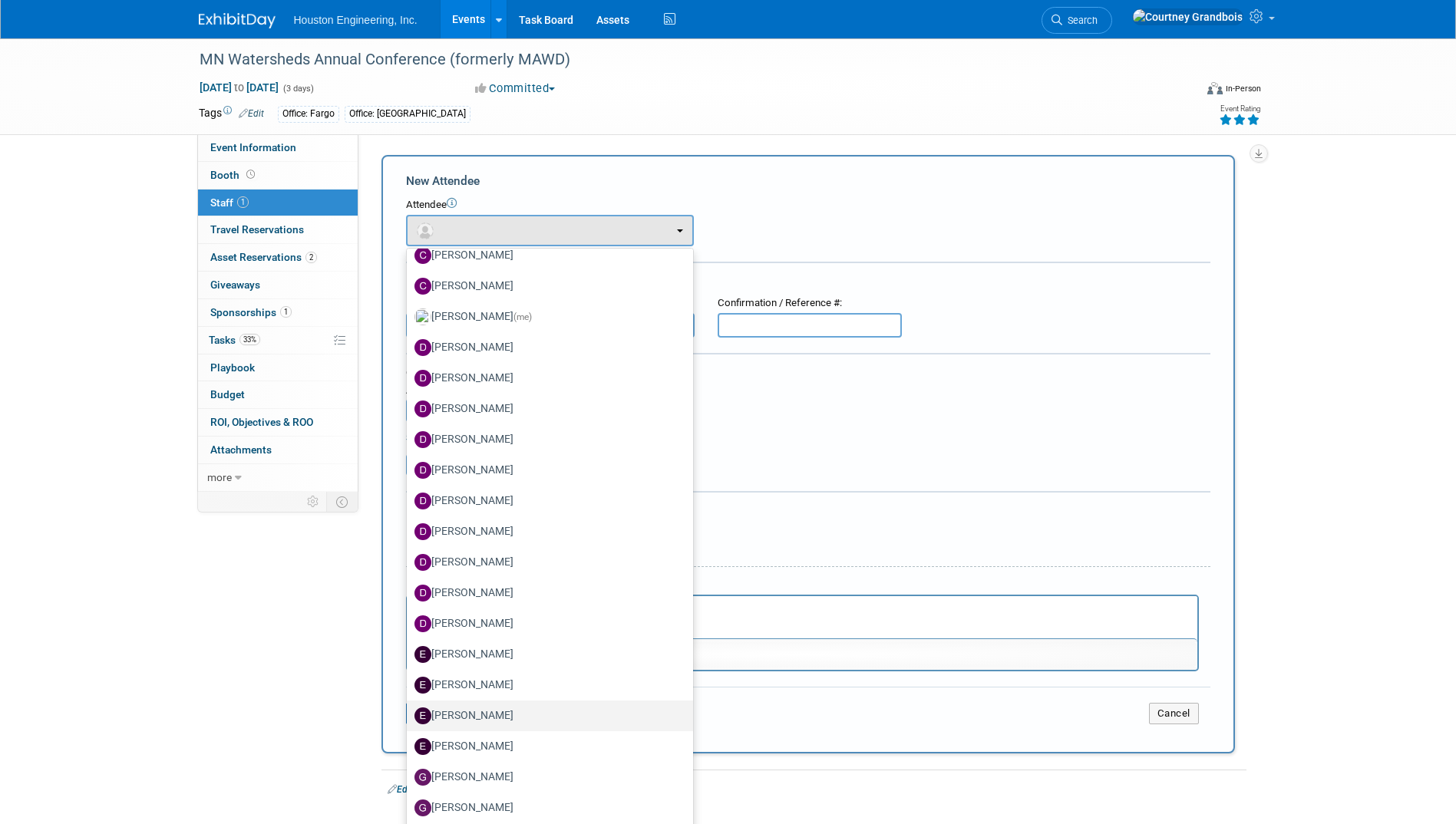
click at [457, 706] on label "ERIK Jones" at bounding box center [545, 716] width 263 height 24
click at [409, 709] on input "ERIK Jones" at bounding box center [404, 714] width 10 height 10
select select "d3be03f9-a1e2-4d4f-b983-c04047f11f31"
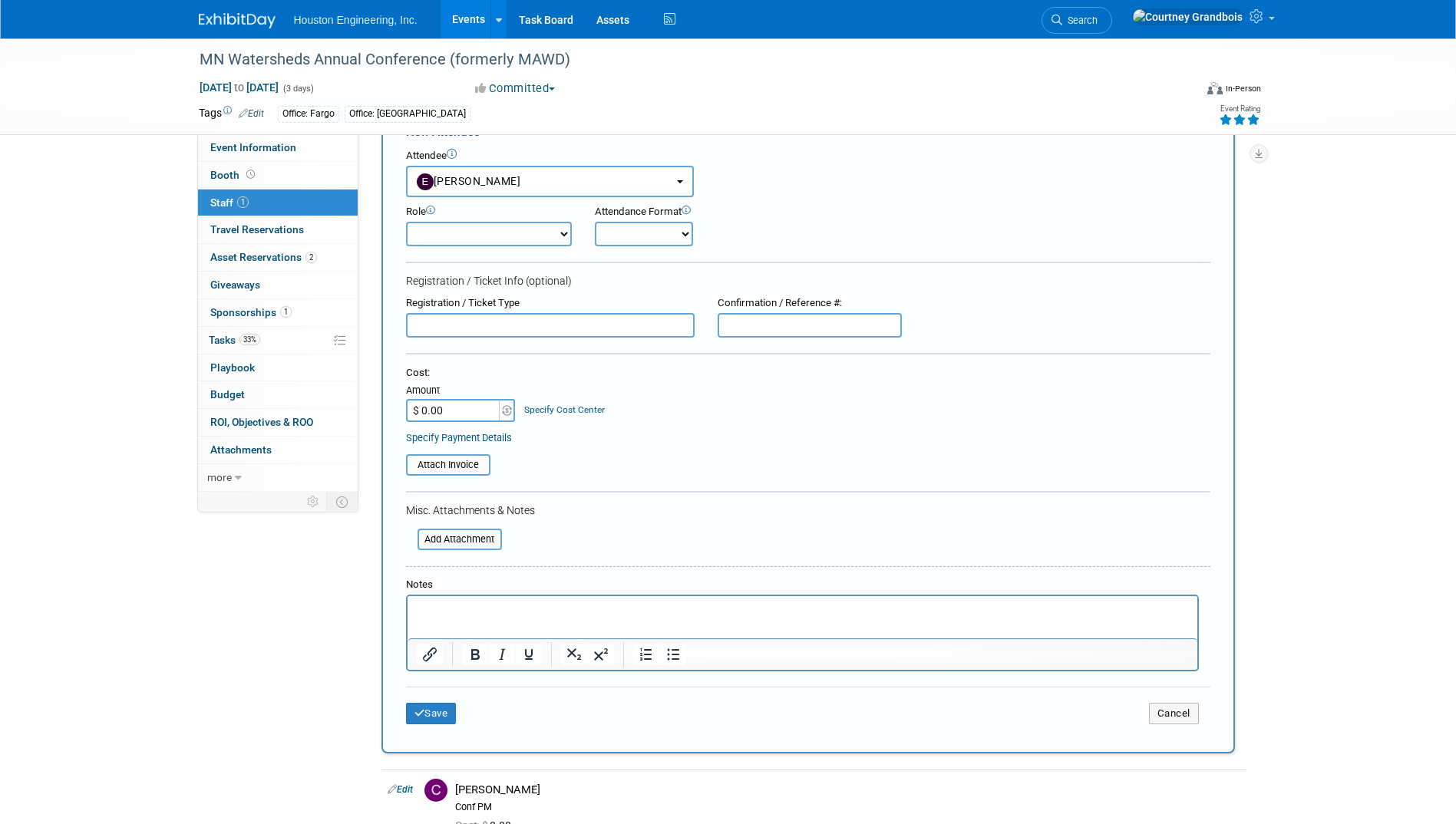
scroll to position [77, 0]
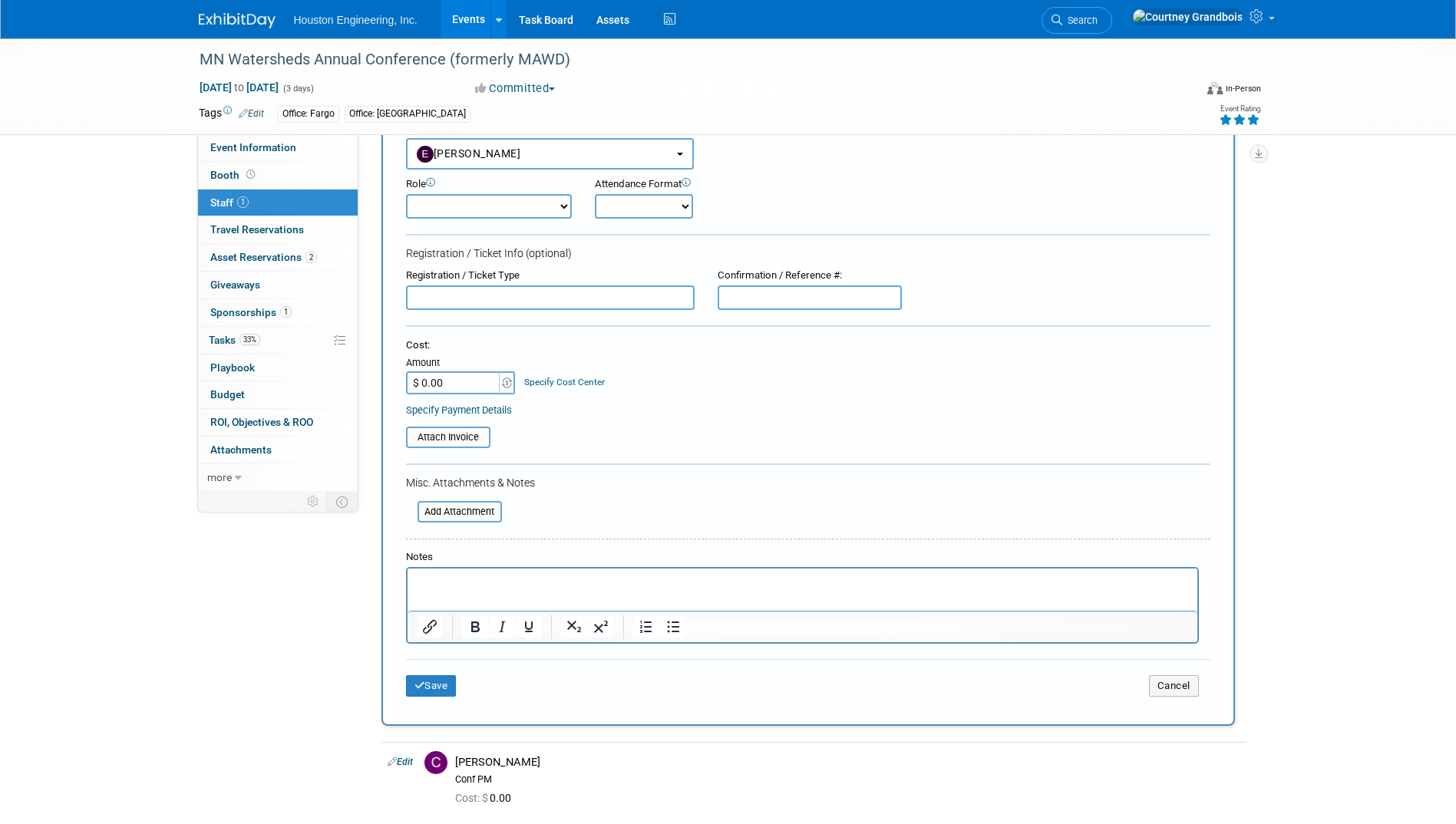
click at [528, 210] on select "Conf Attendee Conf PM Demonstrator Host Planner Presenter Sales Representative" at bounding box center [488, 207] width 166 height 24
select select "100"
click at [406, 194] on select "Conf Attendee Conf PM Demonstrator Host Planner Presenter Sales Representative" at bounding box center [488, 207] width 166 height 24
click at [456, 680] on button "Save" at bounding box center [431, 686] width 51 height 21
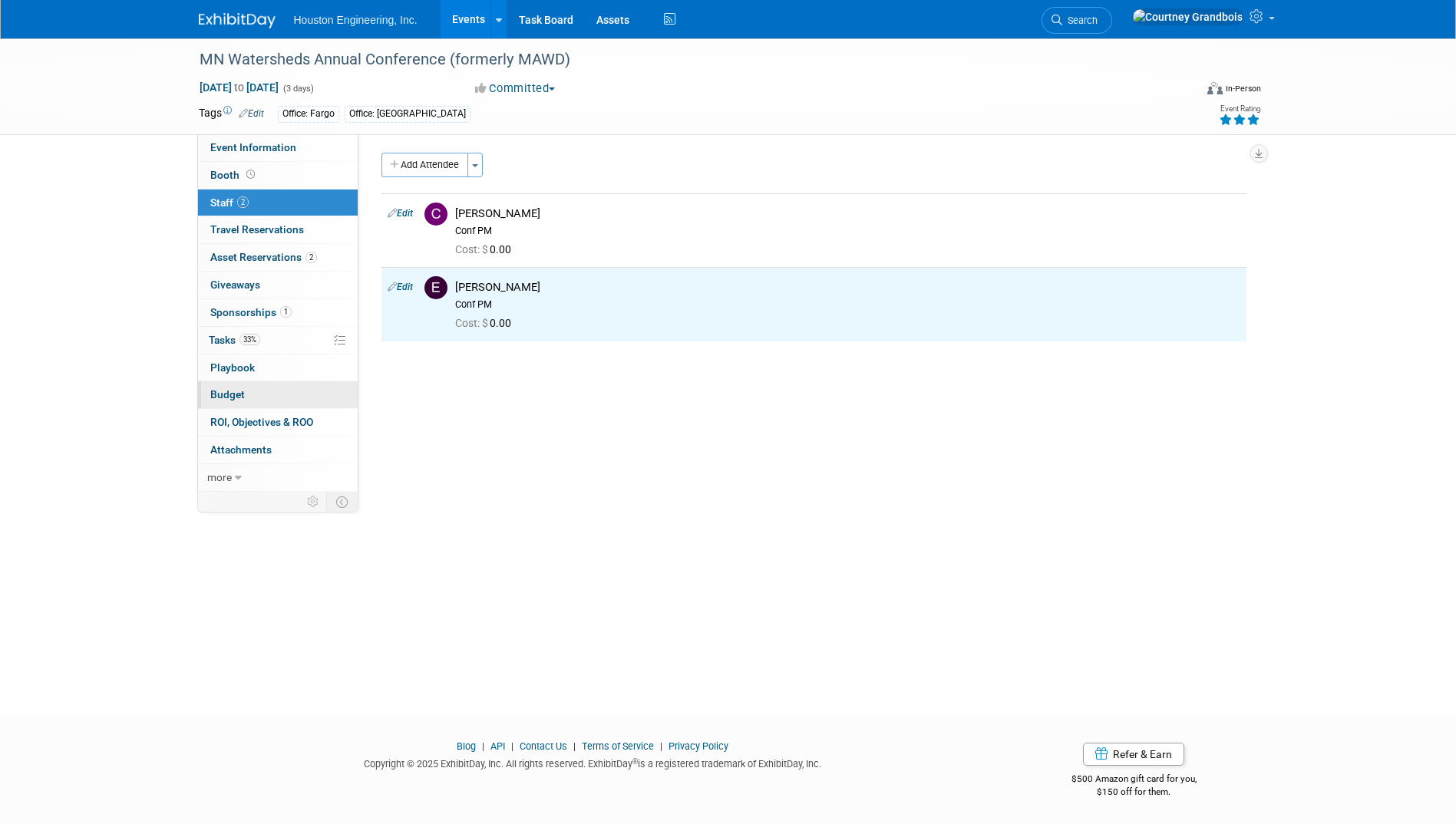
click at [290, 395] on link "Budget" at bounding box center [277, 394] width 159 height 27
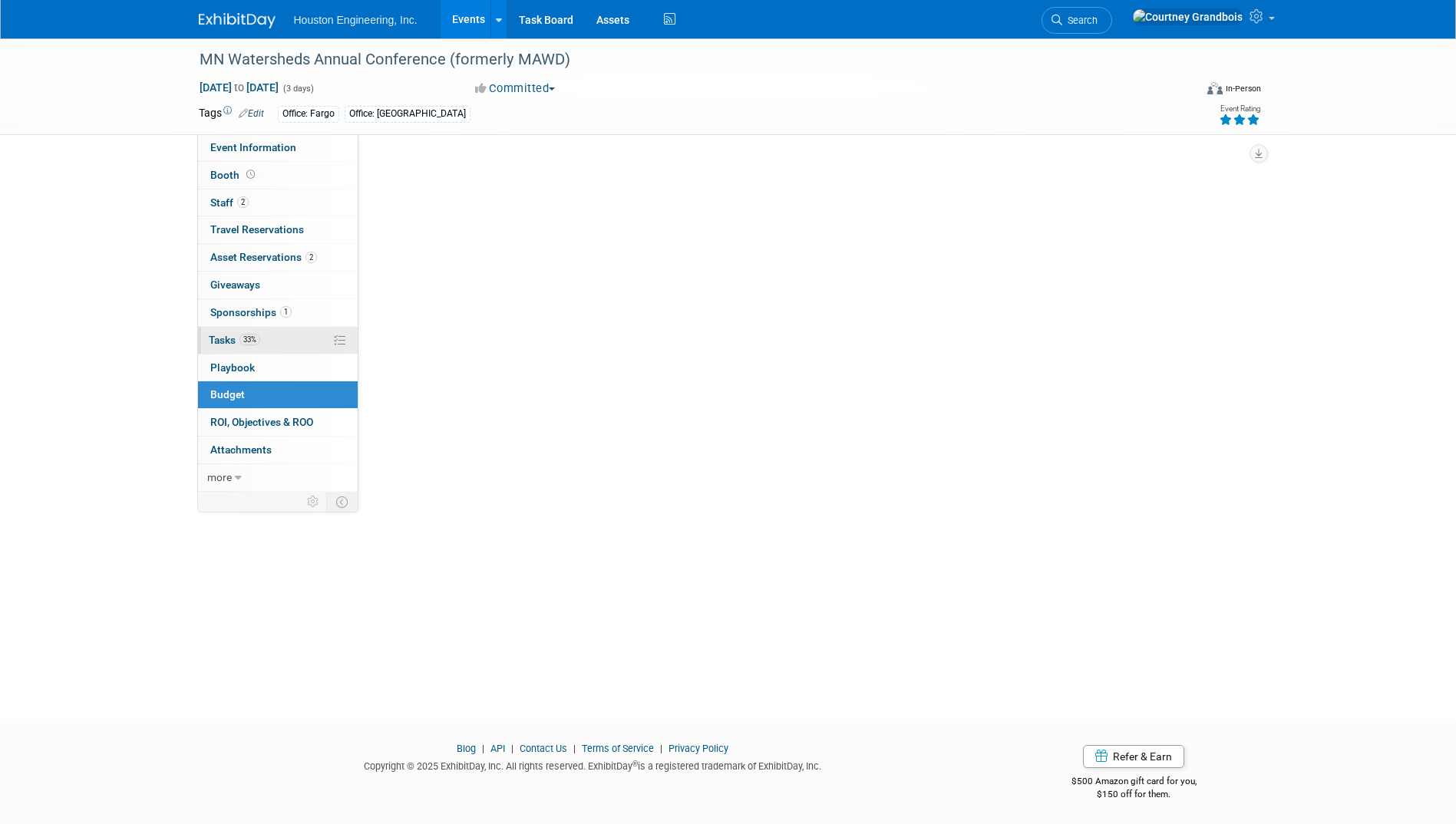
click at [301, 353] on link "33% Tasks 33%" at bounding box center [277, 340] width 159 height 27
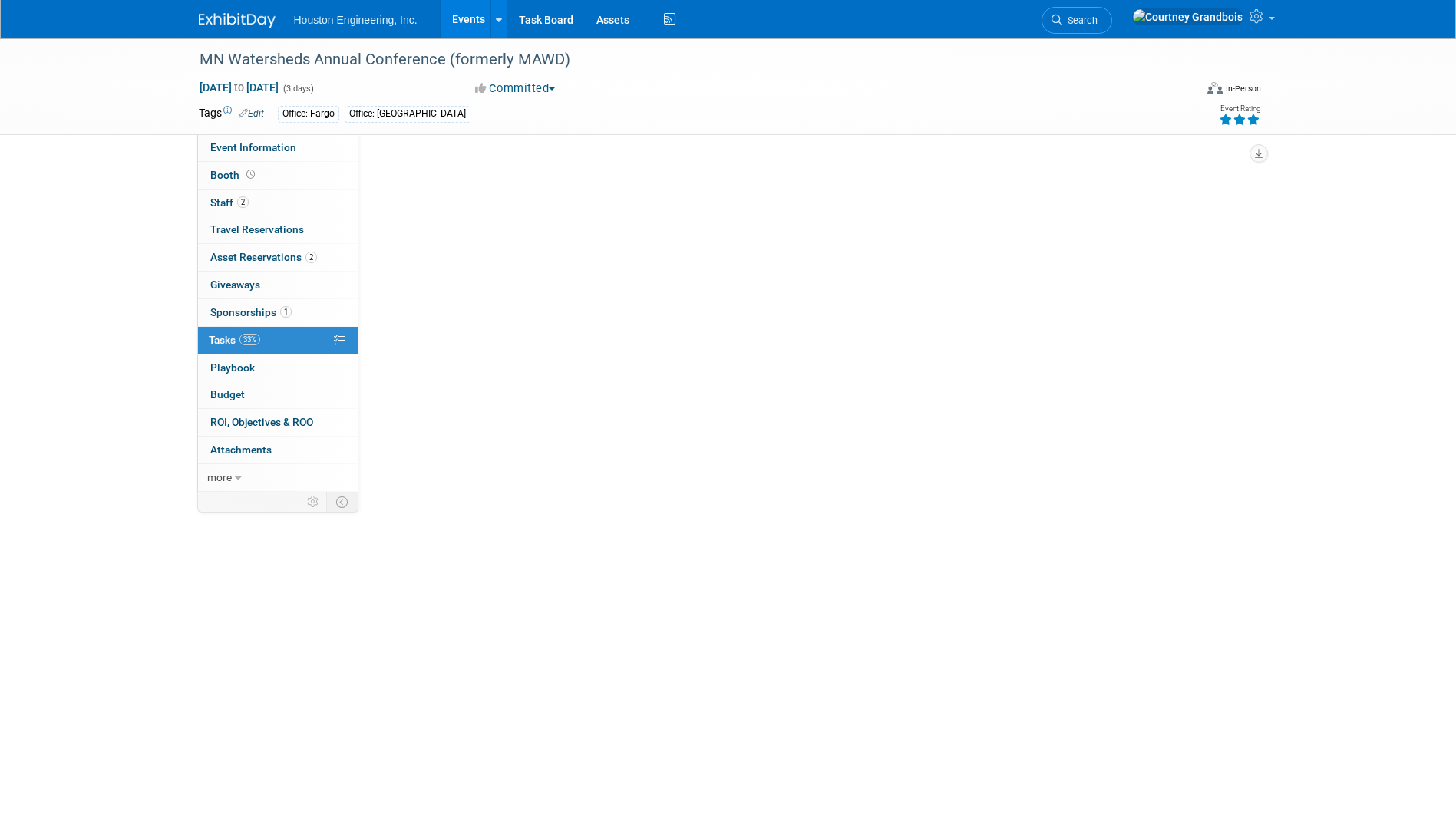
click at [306, 330] on link "33% Tasks 33%" at bounding box center [277, 340] width 159 height 27
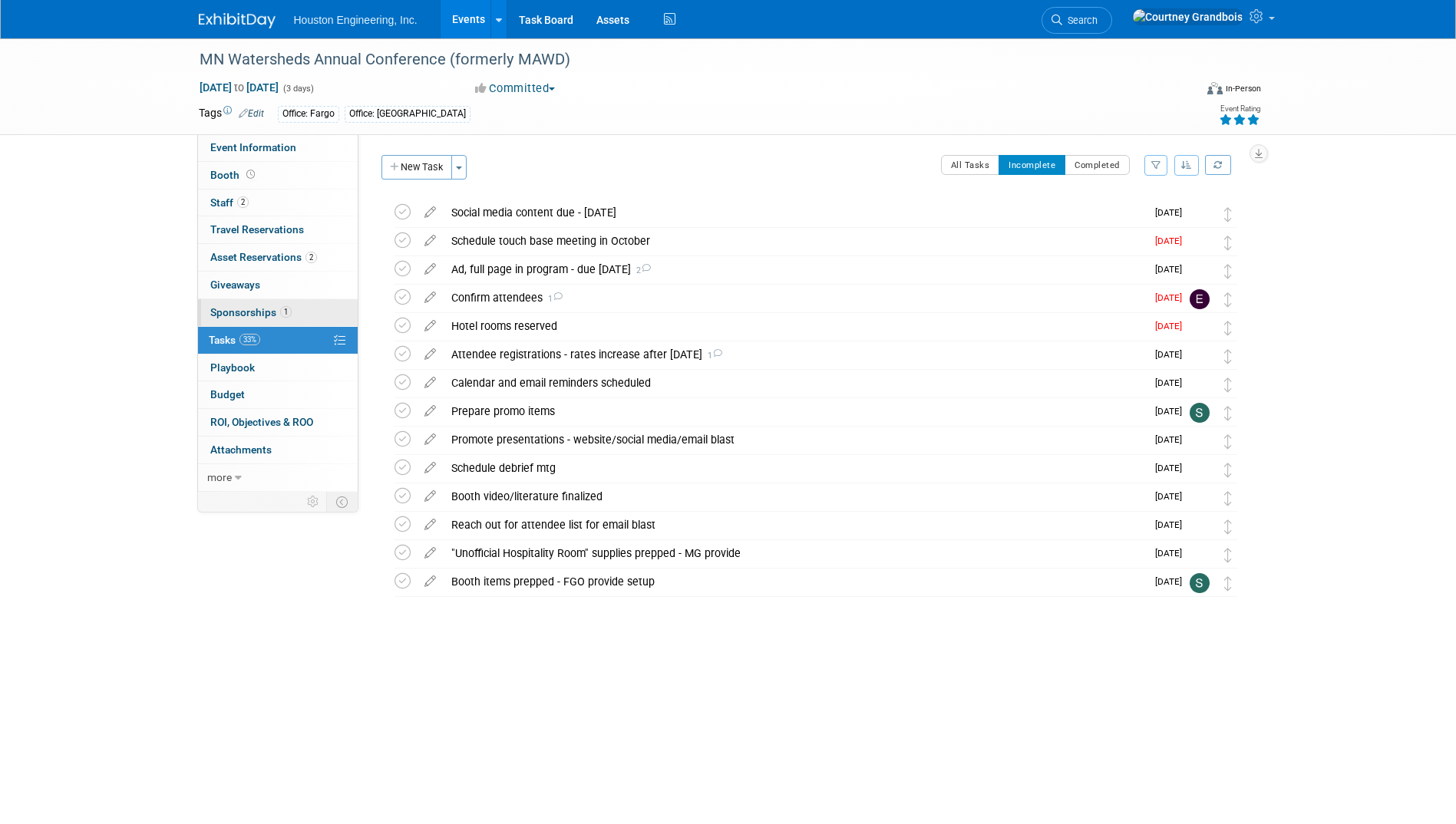
click at [306, 305] on link "1 Sponsorships 1" at bounding box center [277, 312] width 159 height 27
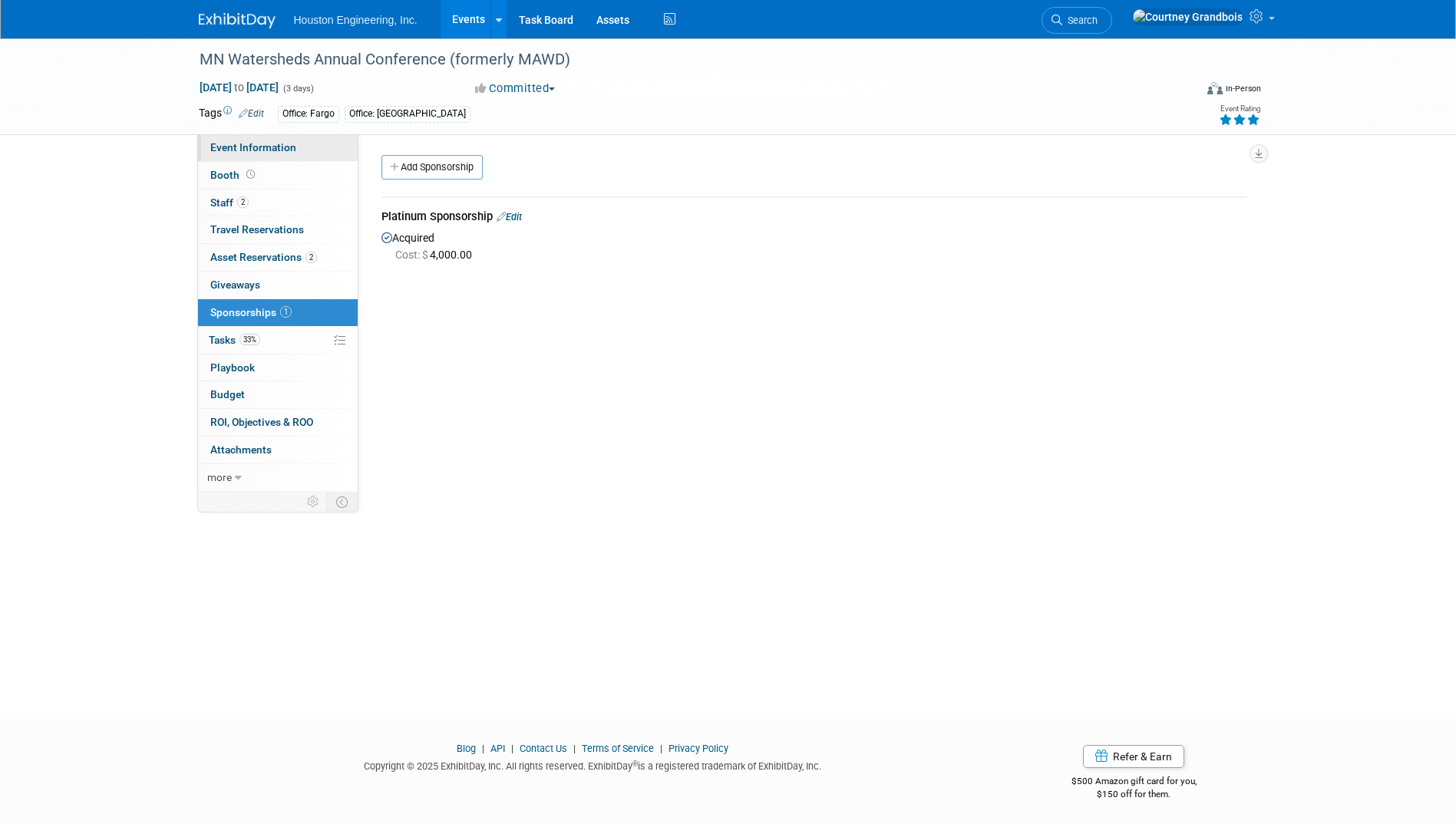
click at [234, 154] on link "Event Information" at bounding box center [277, 147] width 159 height 27
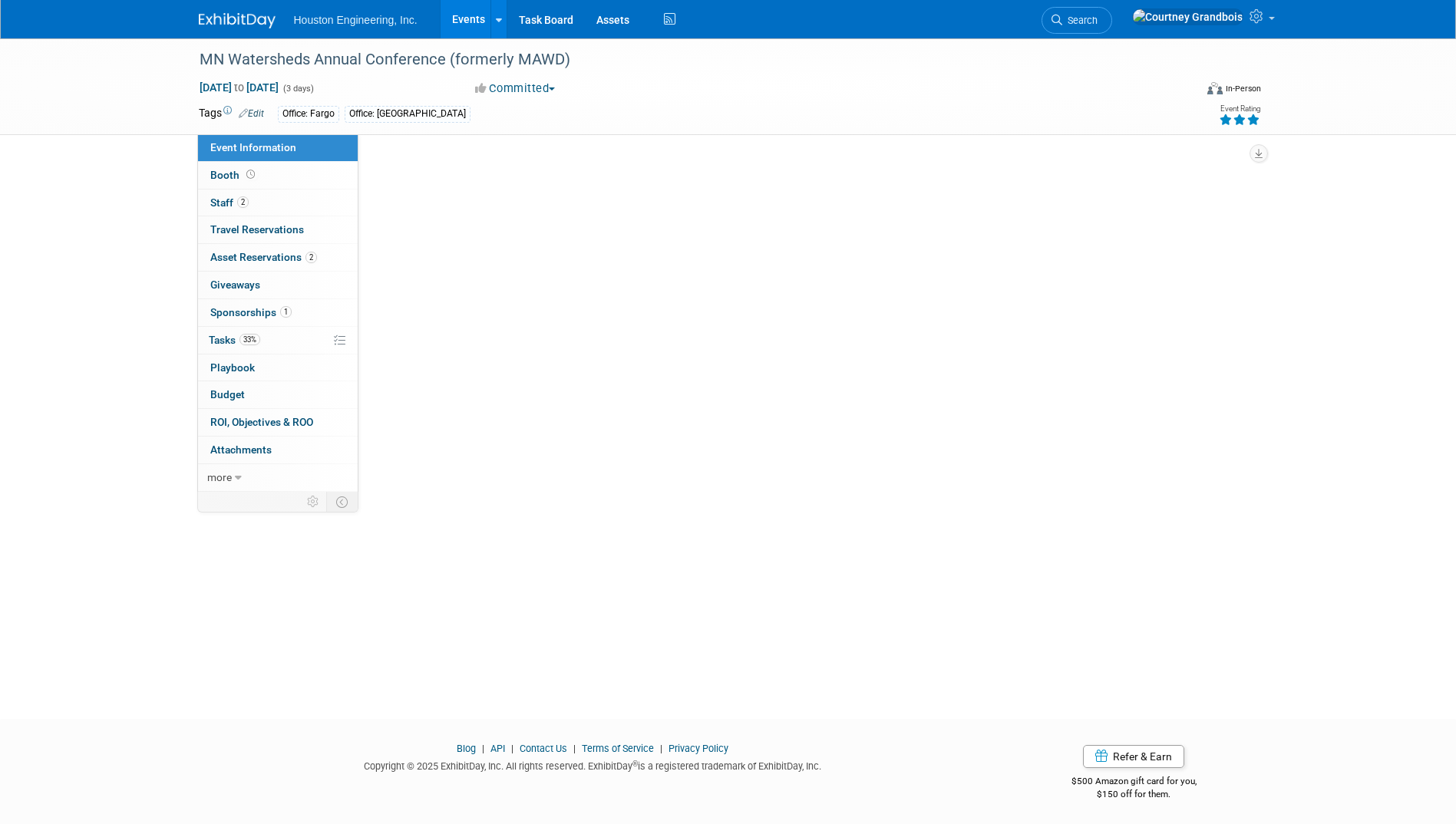
select select "2 - Post KO/Active Planning"
select select "Yes"
select select "Water Resources"
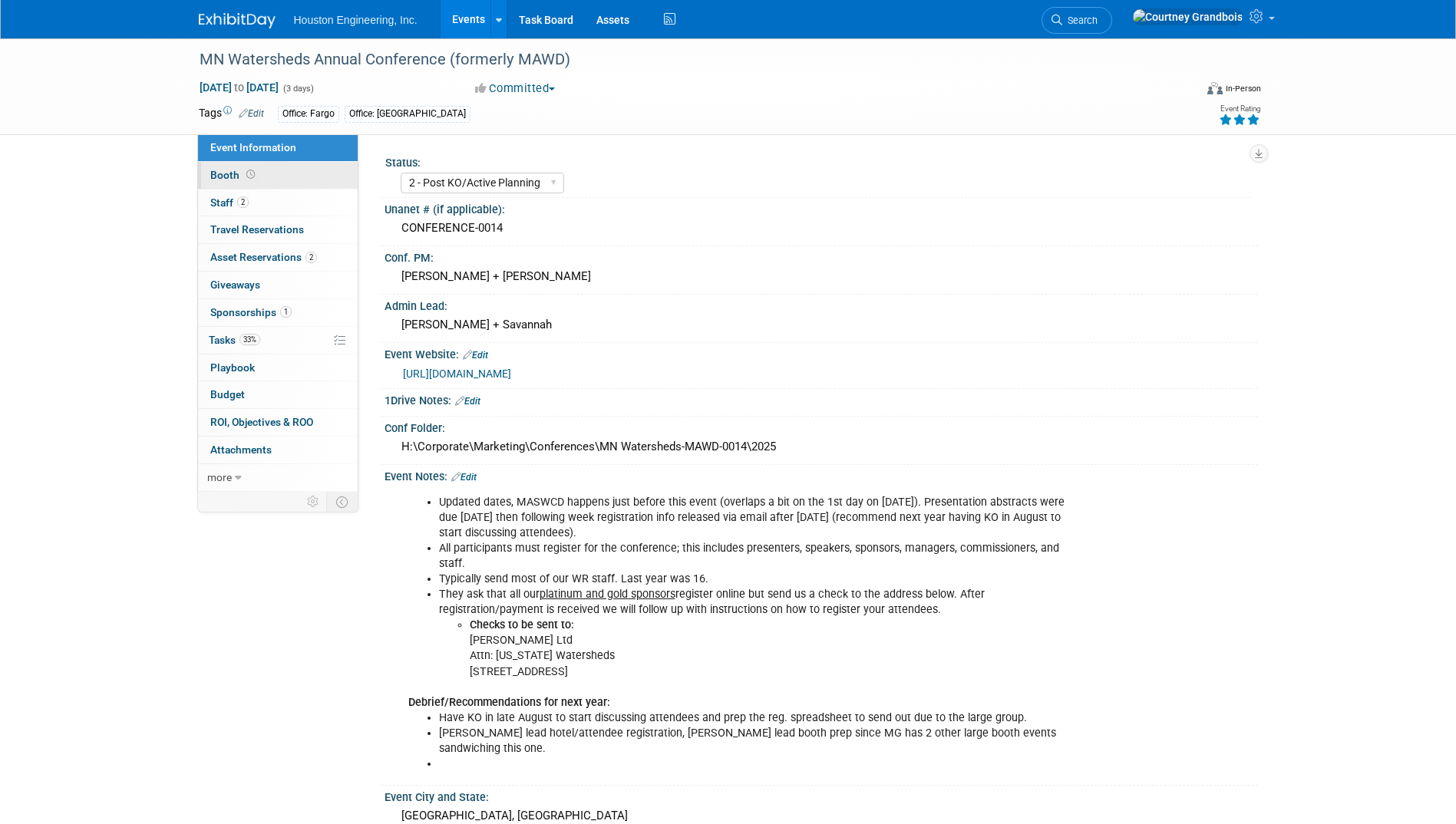
click at [223, 179] on span "Booth" at bounding box center [234, 175] width 47 height 12
select select "Yes"
select select "Fargo"
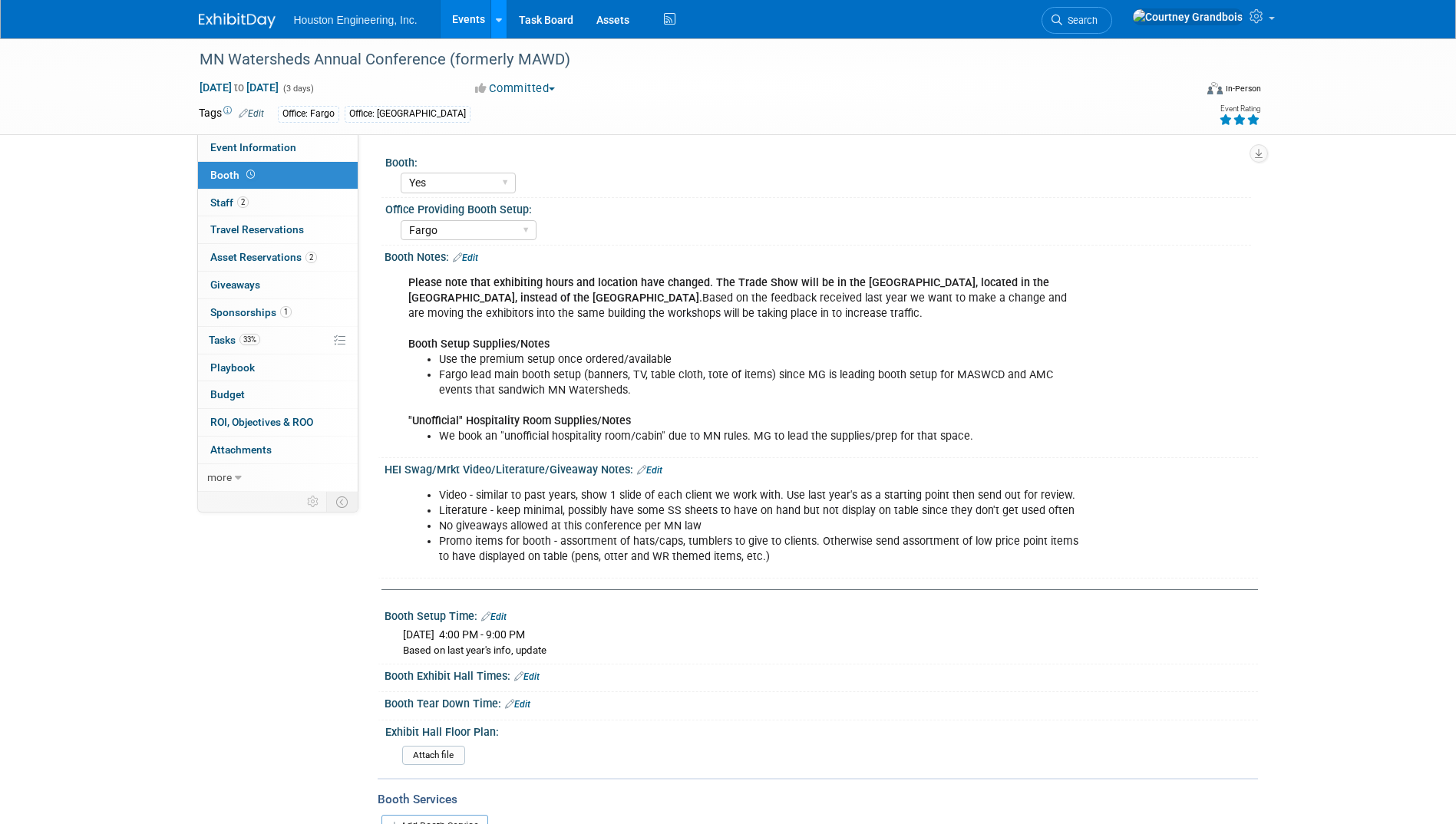
click at [496, 29] on link at bounding box center [498, 19] width 16 height 38
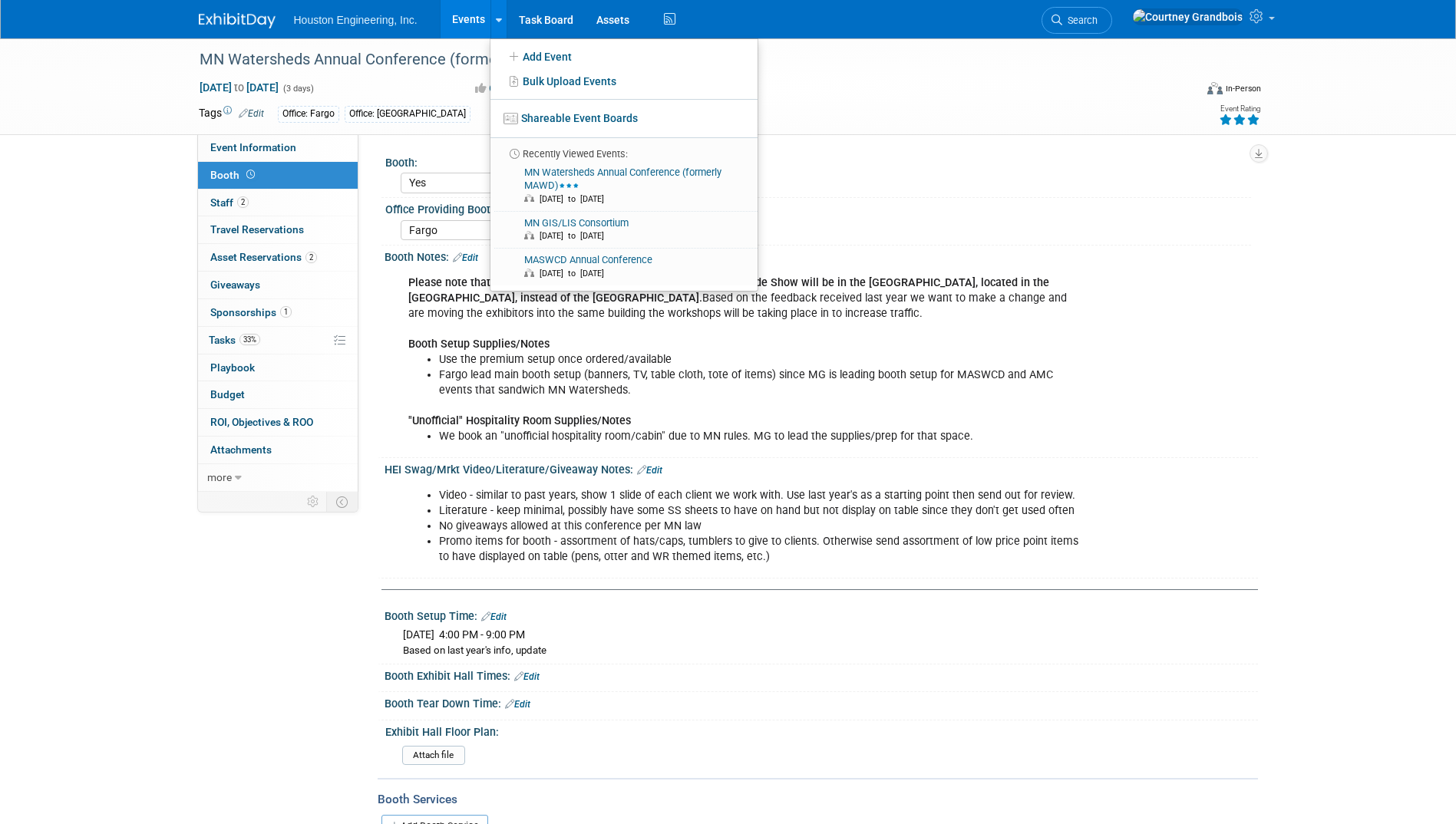
click at [229, 0] on div at bounding box center [246, 14] width 96 height 29
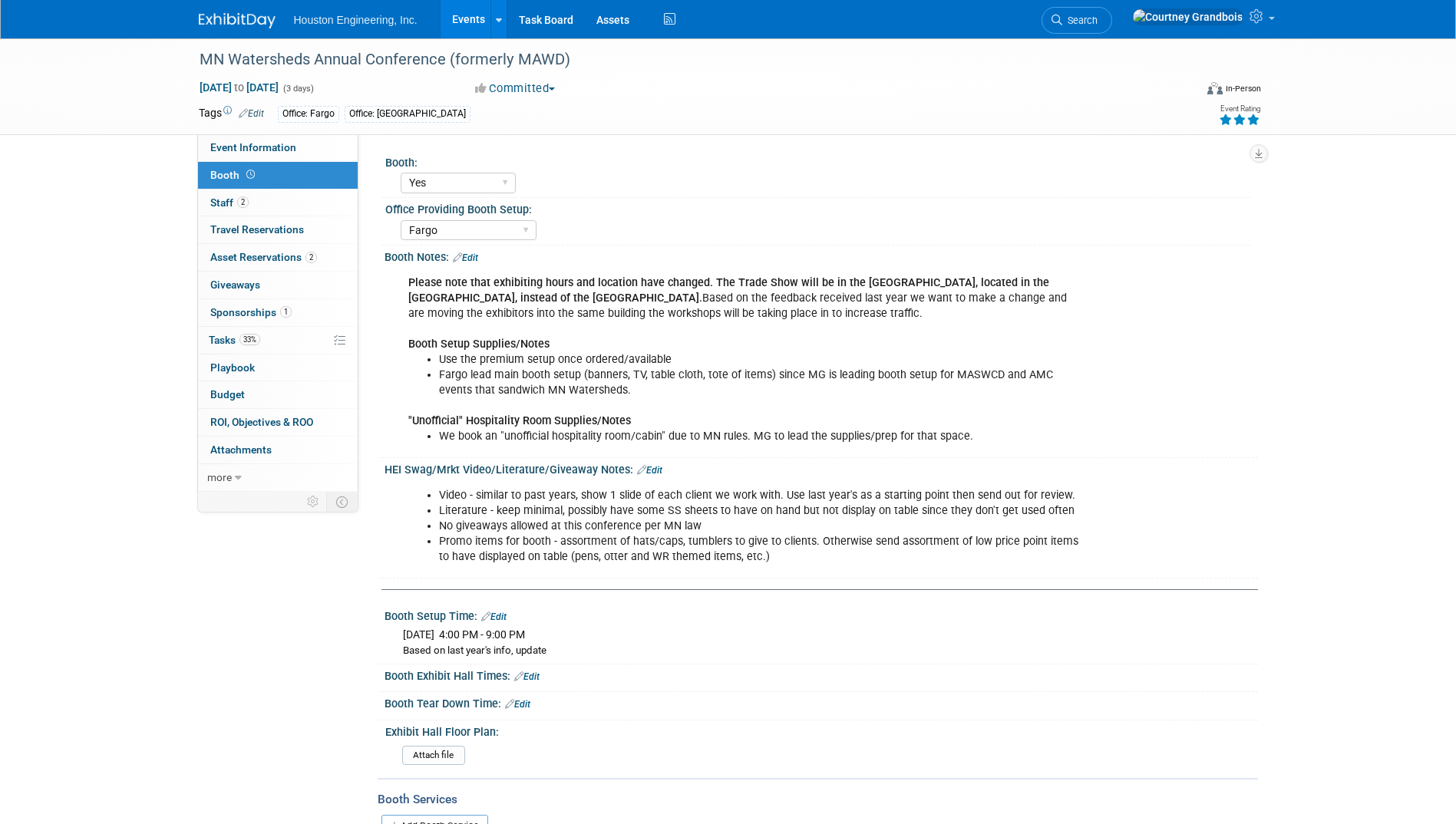
click at [237, 13] on img at bounding box center [237, 20] width 77 height 16
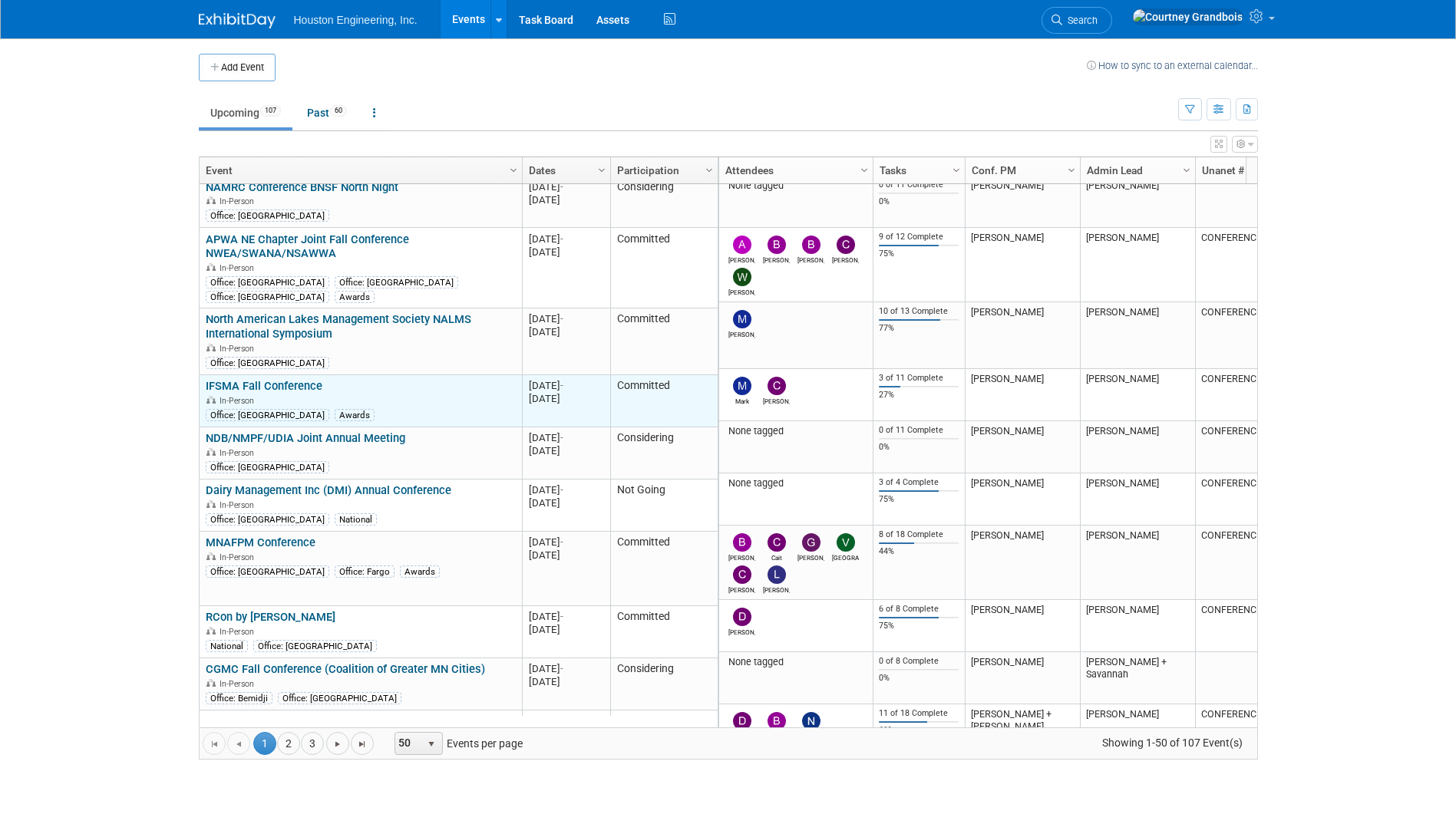
scroll to position [1566, 0]
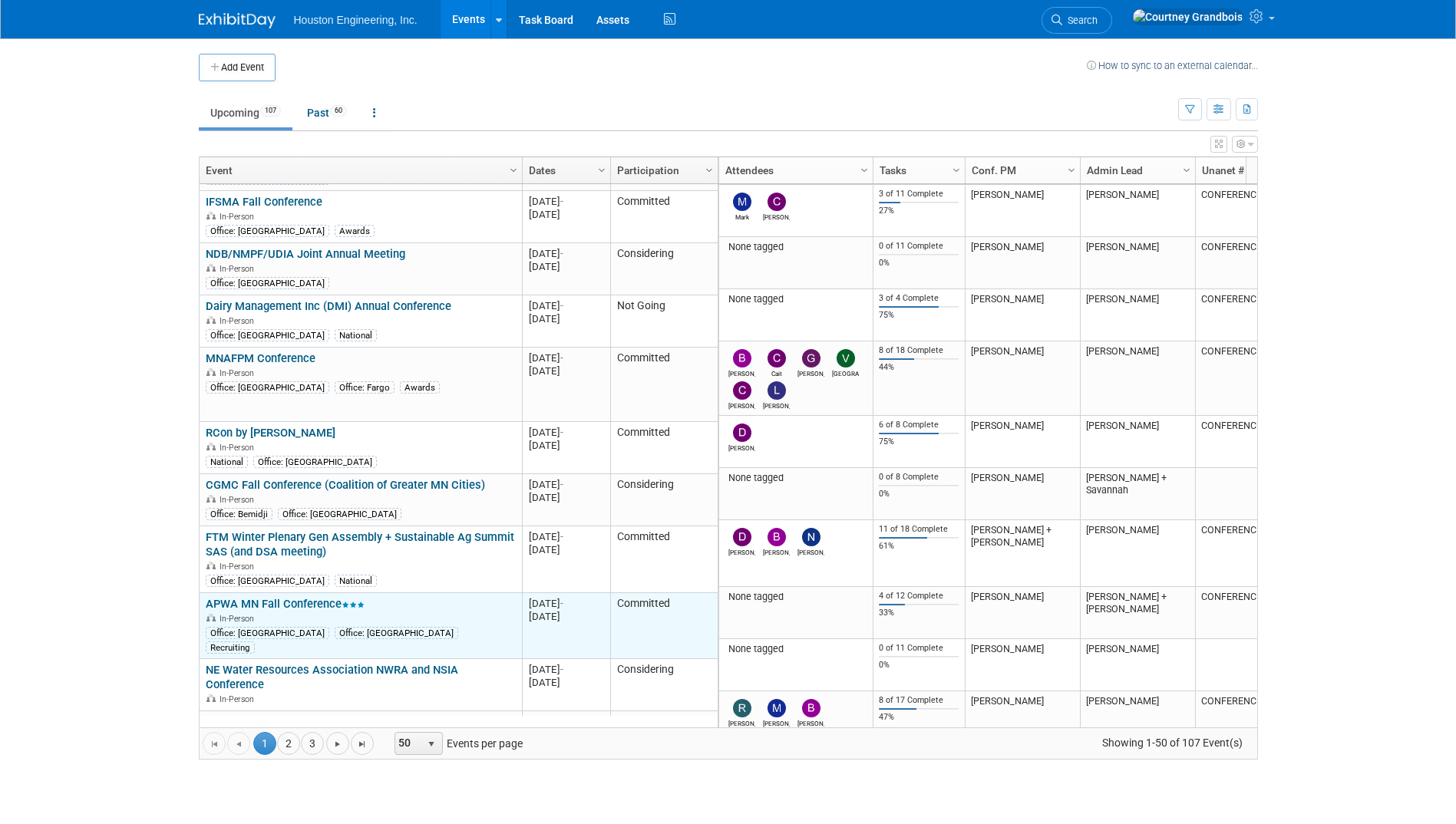
click at [304, 599] on link "APWA MN Fall Conference" at bounding box center [285, 604] width 159 height 14
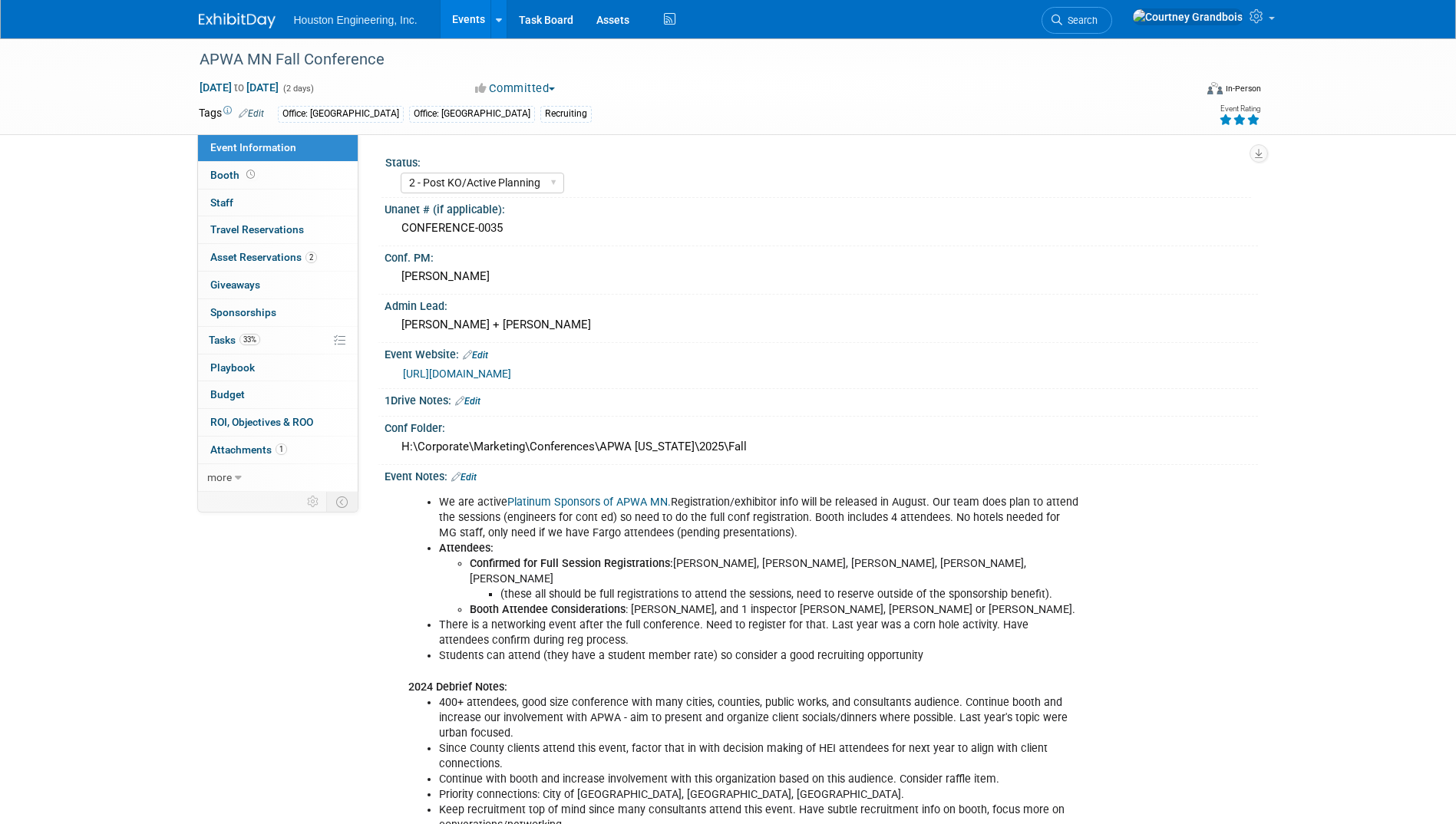
select select "2 - Post KO/Active Planning"
select select "No"
select select "Multi-sector/Any/All"
click at [230, 173] on span "Booth" at bounding box center [234, 175] width 47 height 12
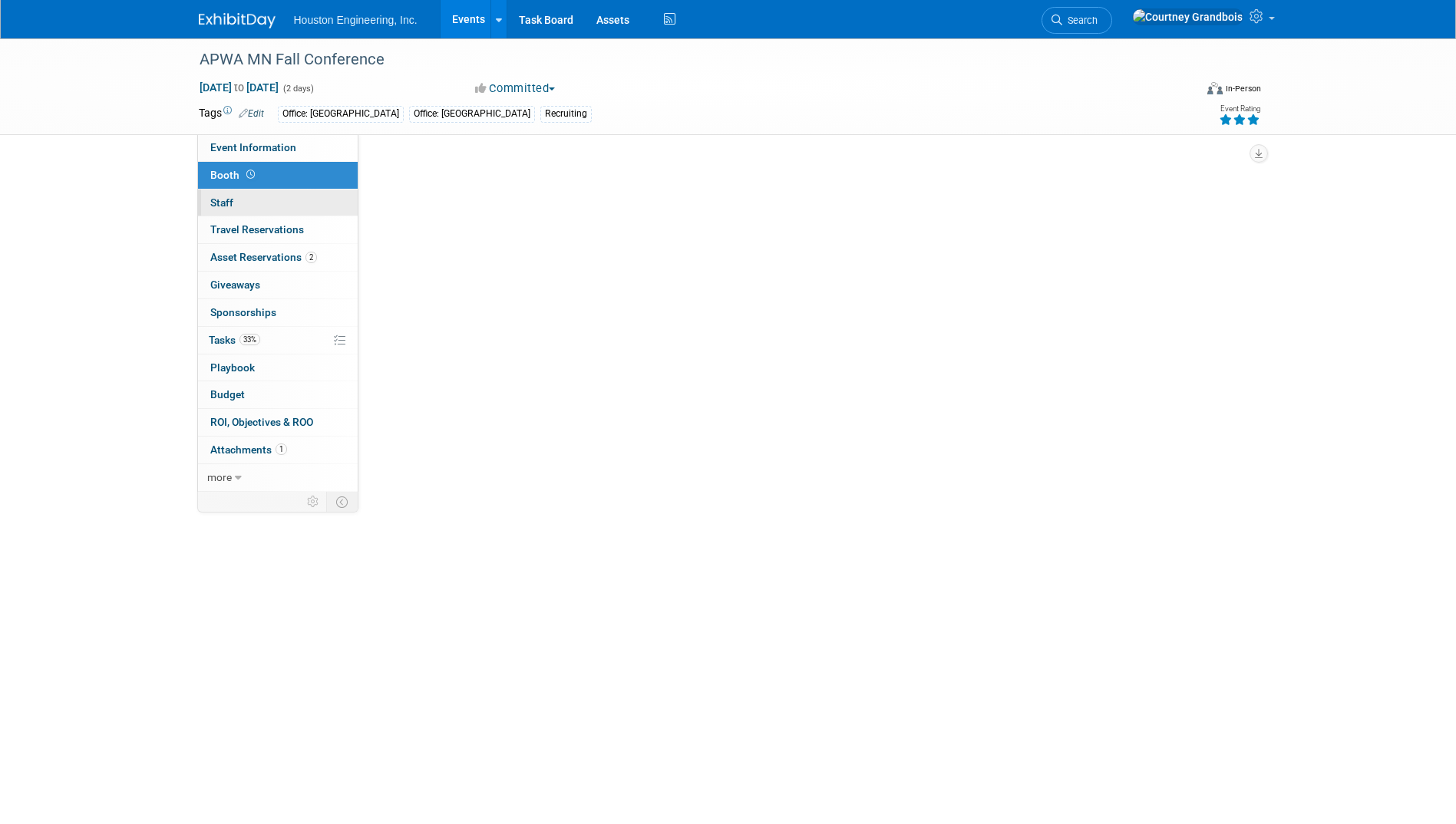
select select "Yes"
select select "Maple Grove"
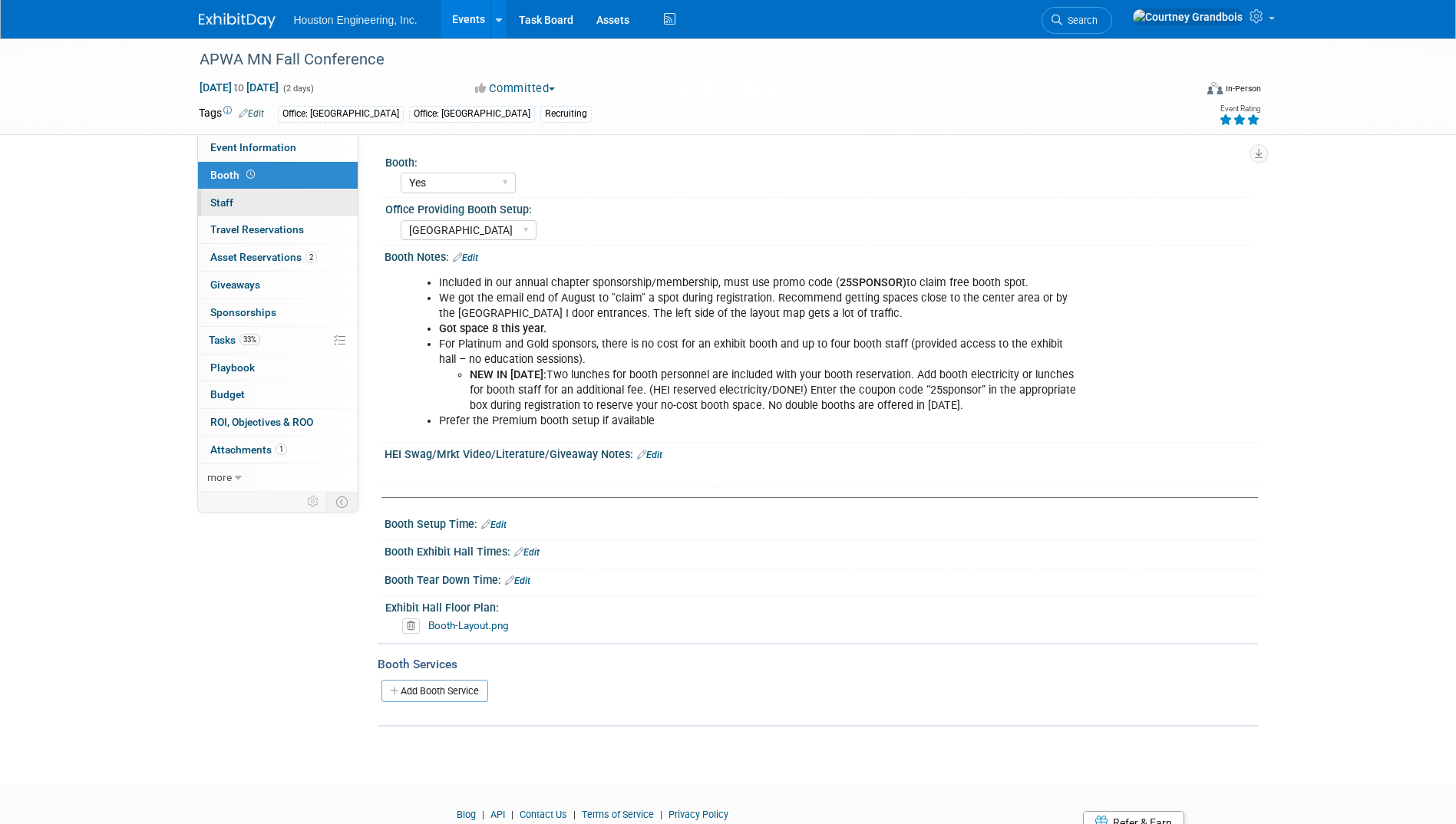
click at [220, 201] on span "Staff 0" at bounding box center [221, 203] width 23 height 12
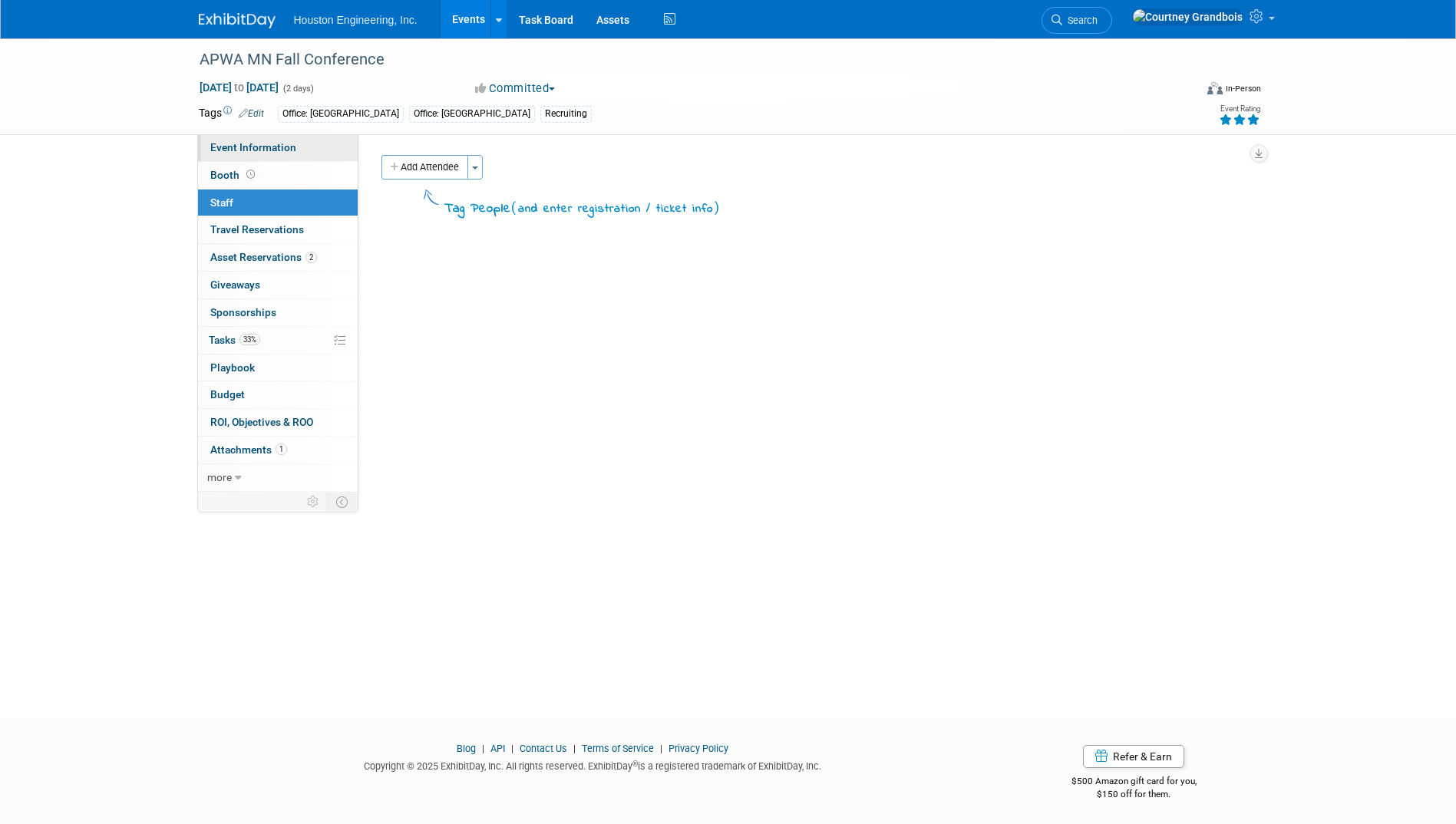
click at [244, 155] on link "Event Information" at bounding box center [277, 147] width 159 height 27
select select "2 - Post KO/Active Planning"
select select "No"
select select "Multi-sector/Any/All"
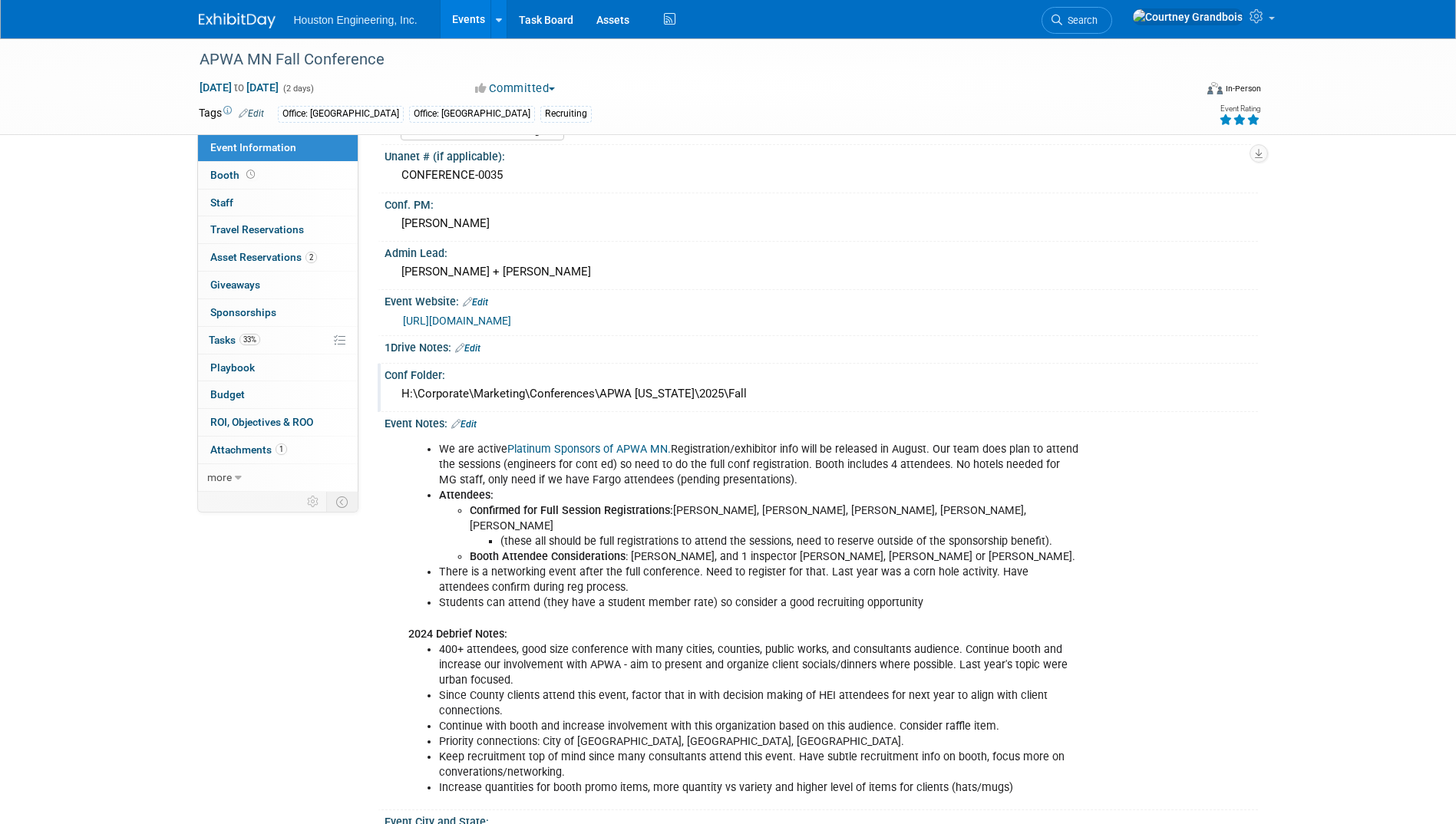
scroll to position [77, 0]
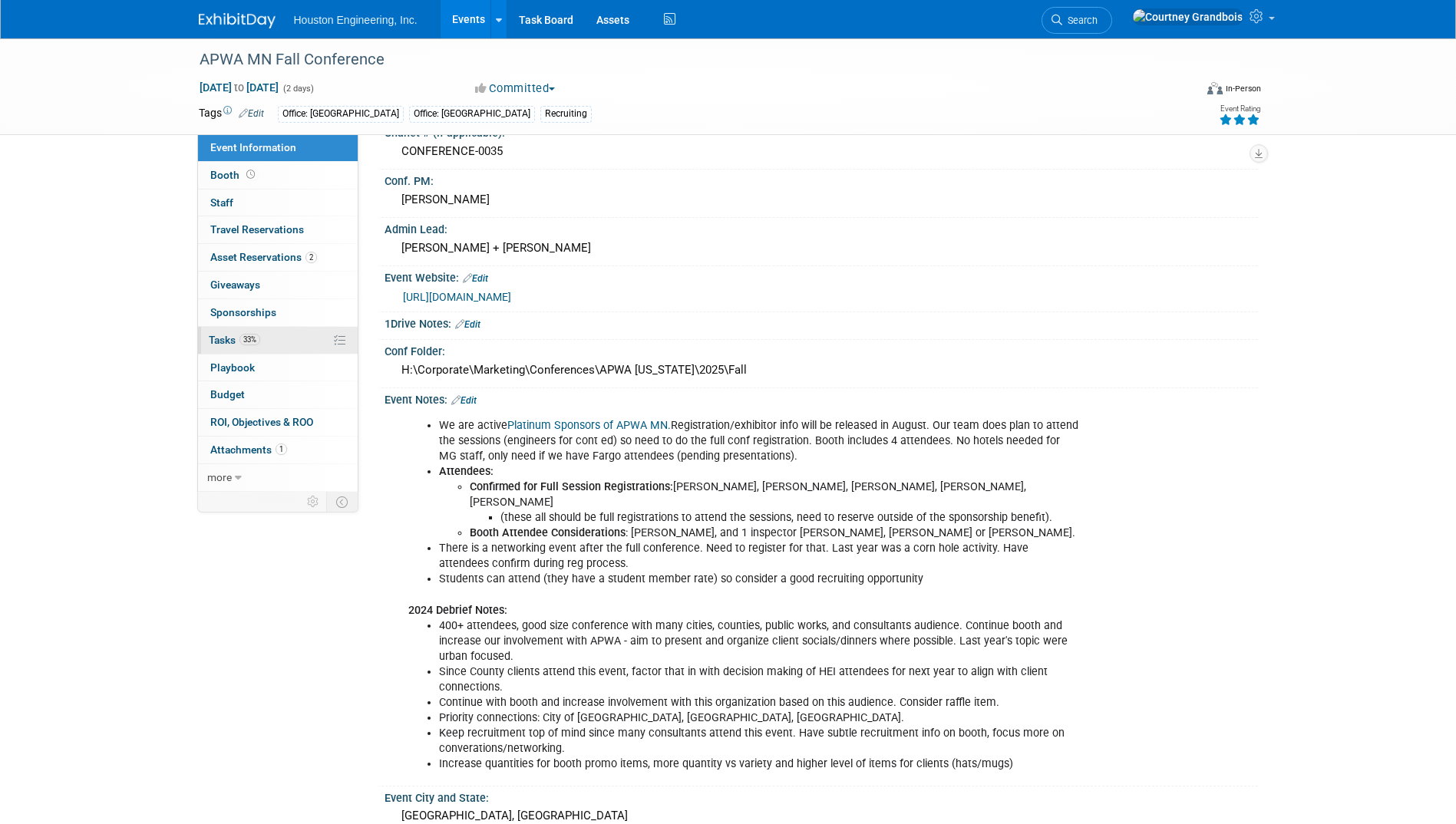
click at [210, 337] on span "Tasks 33%" at bounding box center [234, 340] width 51 height 12
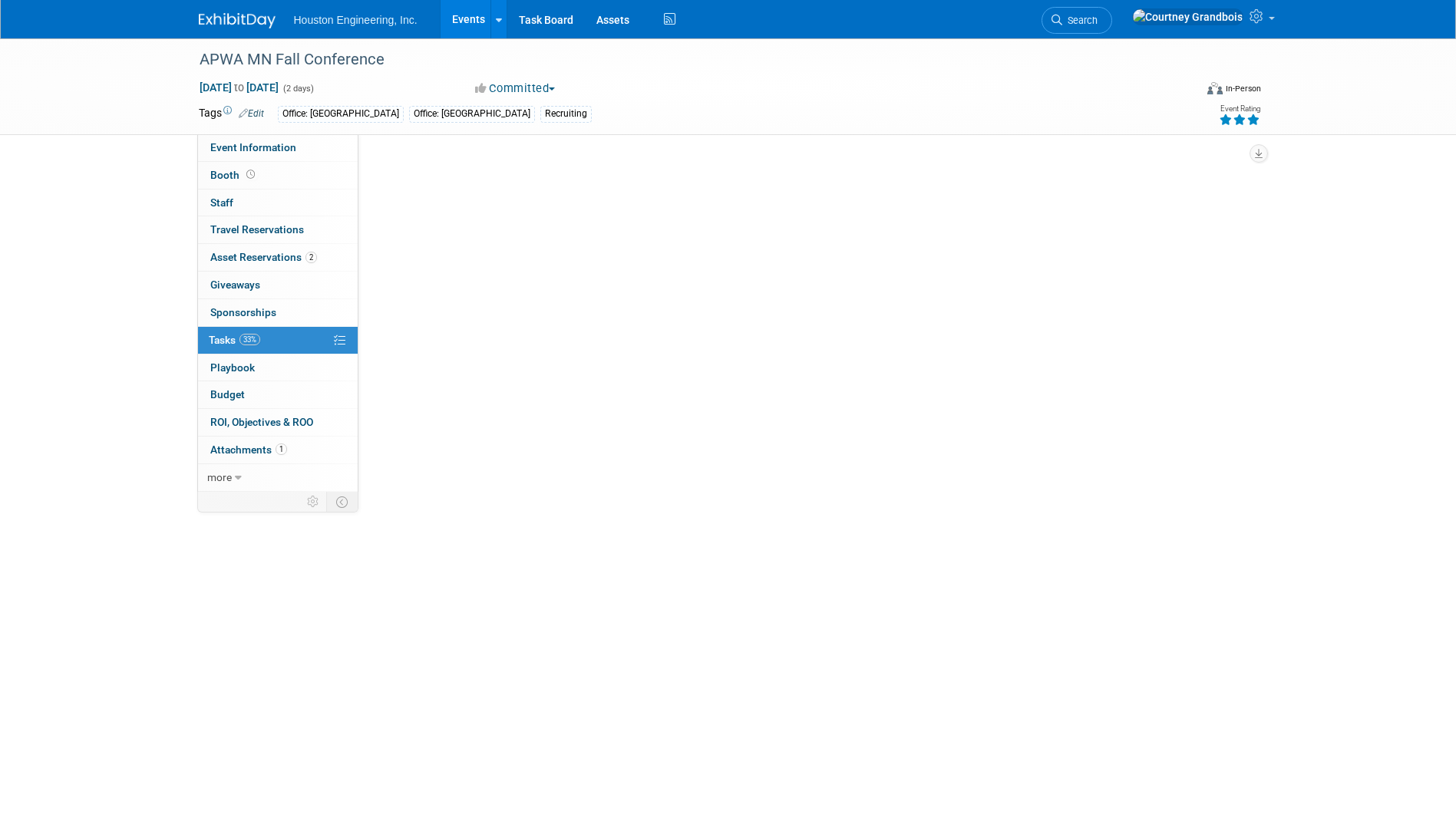
scroll to position [0, 0]
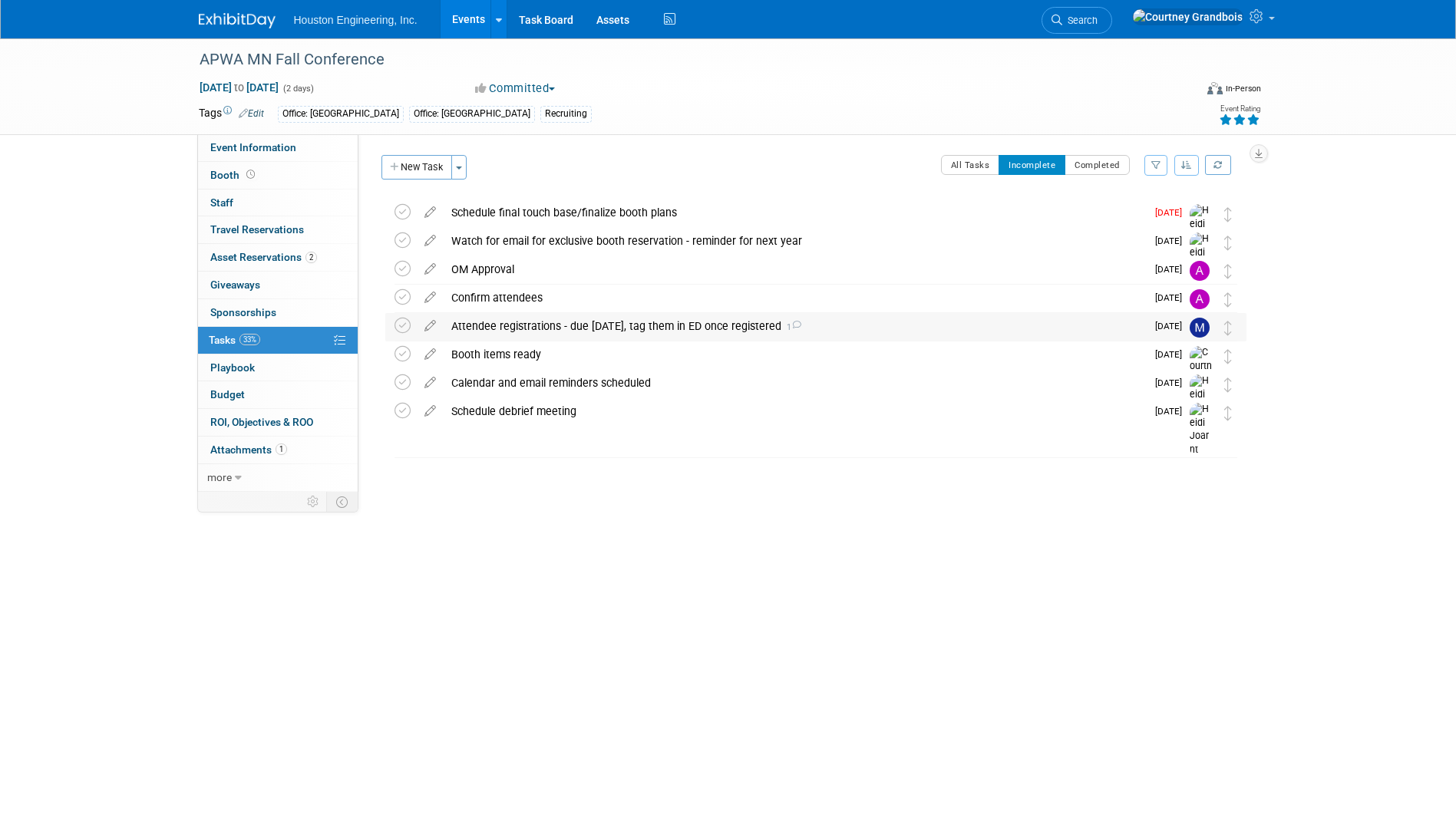
click at [605, 330] on div "Attendee registrations - due Nov 14, tag them in ED once registered 1" at bounding box center [795, 326] width 702 height 26
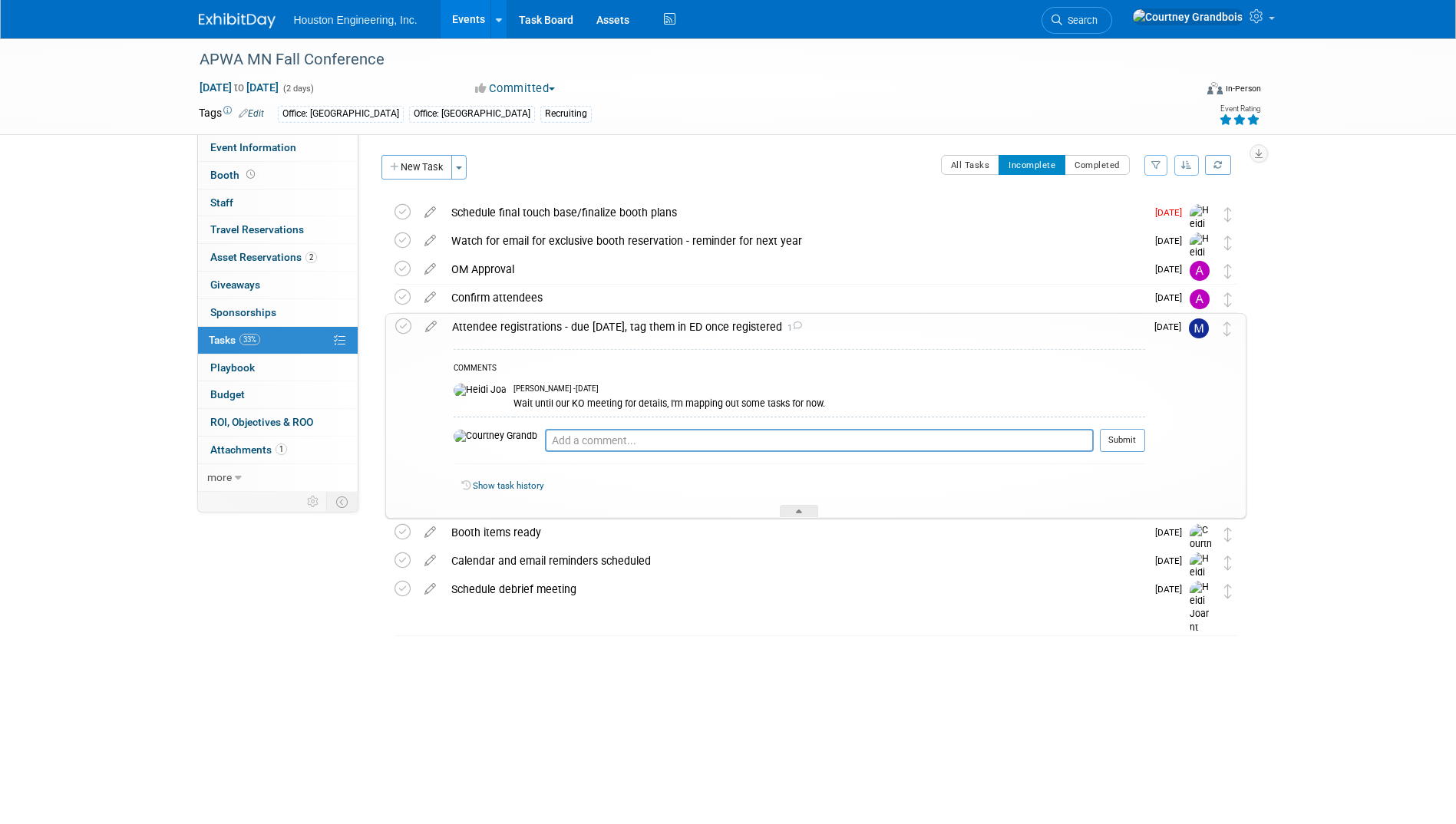
click at [606, 323] on div "Attendee registrations - due Nov 14, tag them in ED once registered 1" at bounding box center [795, 327] width 701 height 26
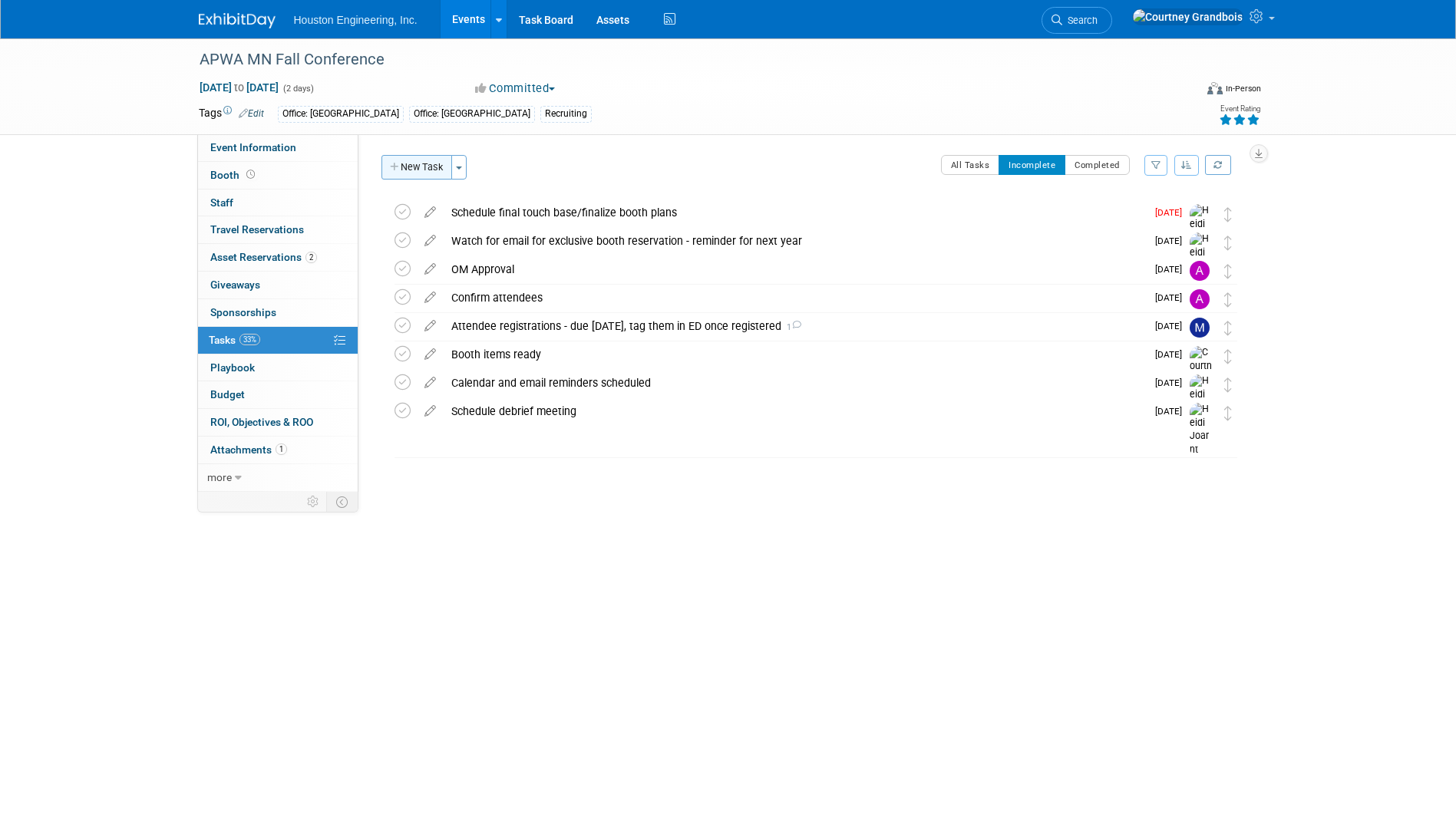
click at [434, 162] on button "New Task" at bounding box center [416, 167] width 70 height 24
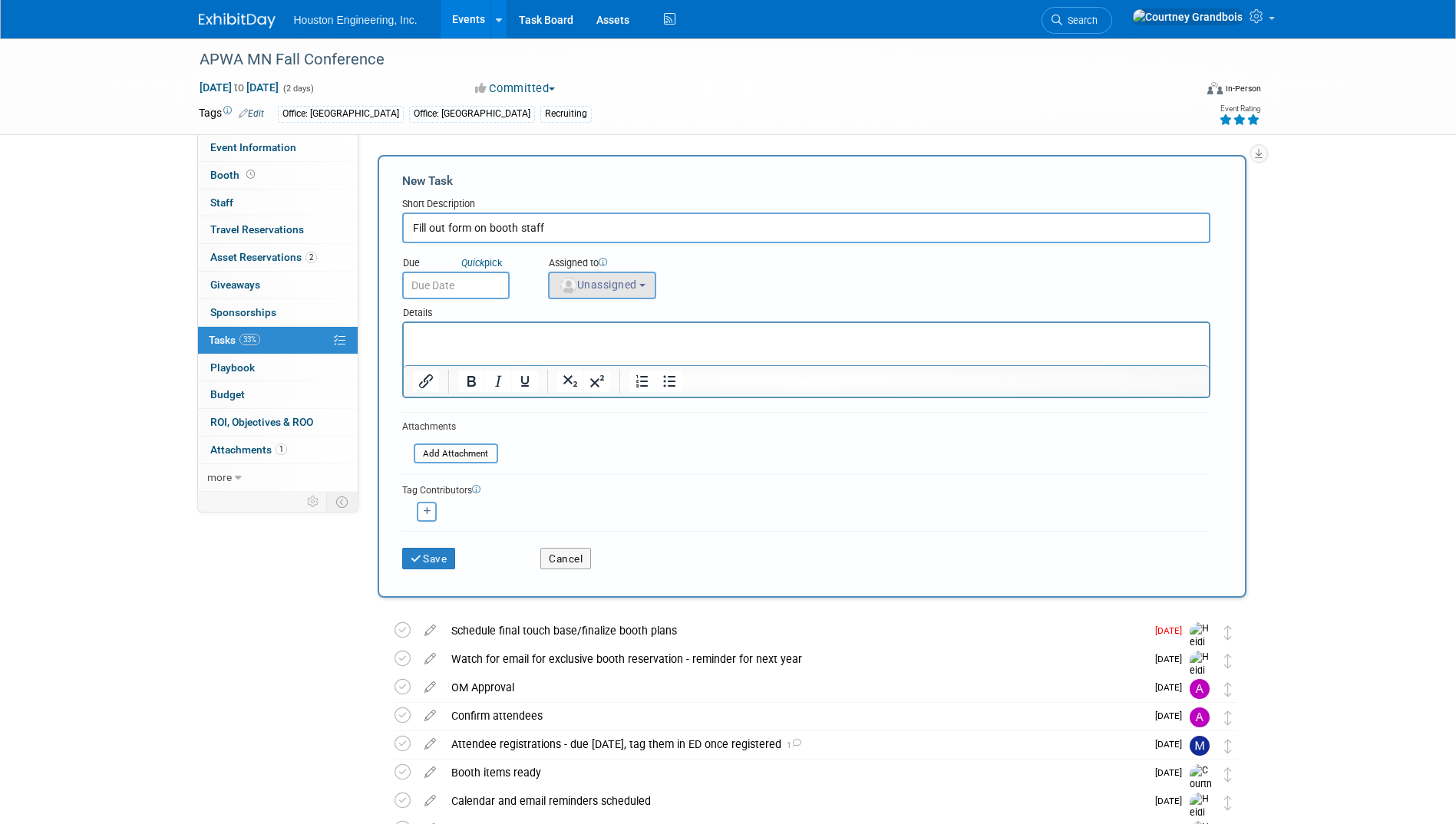
type input "Fill out form on booth staff"
click at [643, 296] on button "Unassigned" at bounding box center [602, 286] width 109 height 28
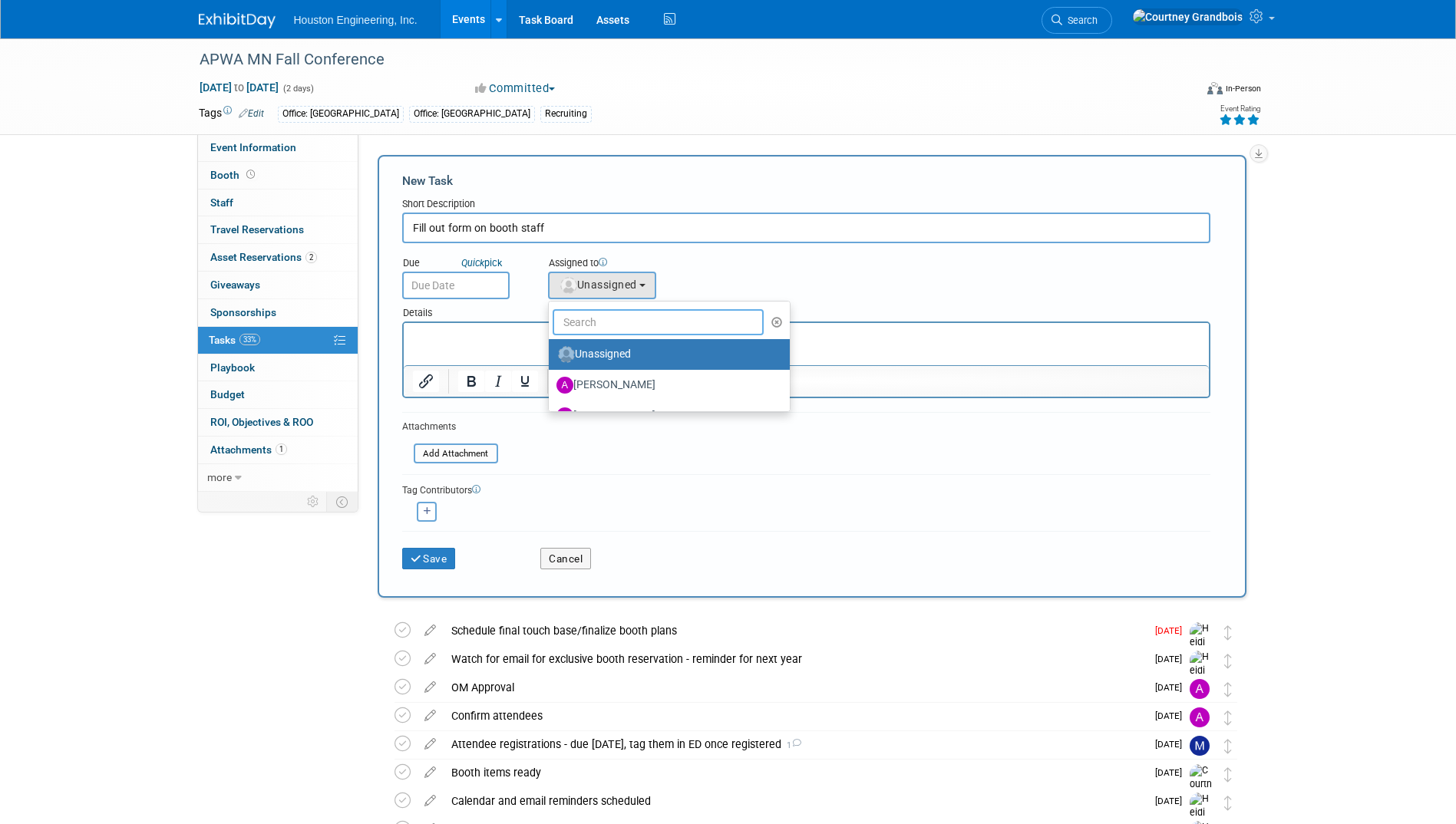
click at [617, 324] on input "text" at bounding box center [658, 323] width 211 height 26
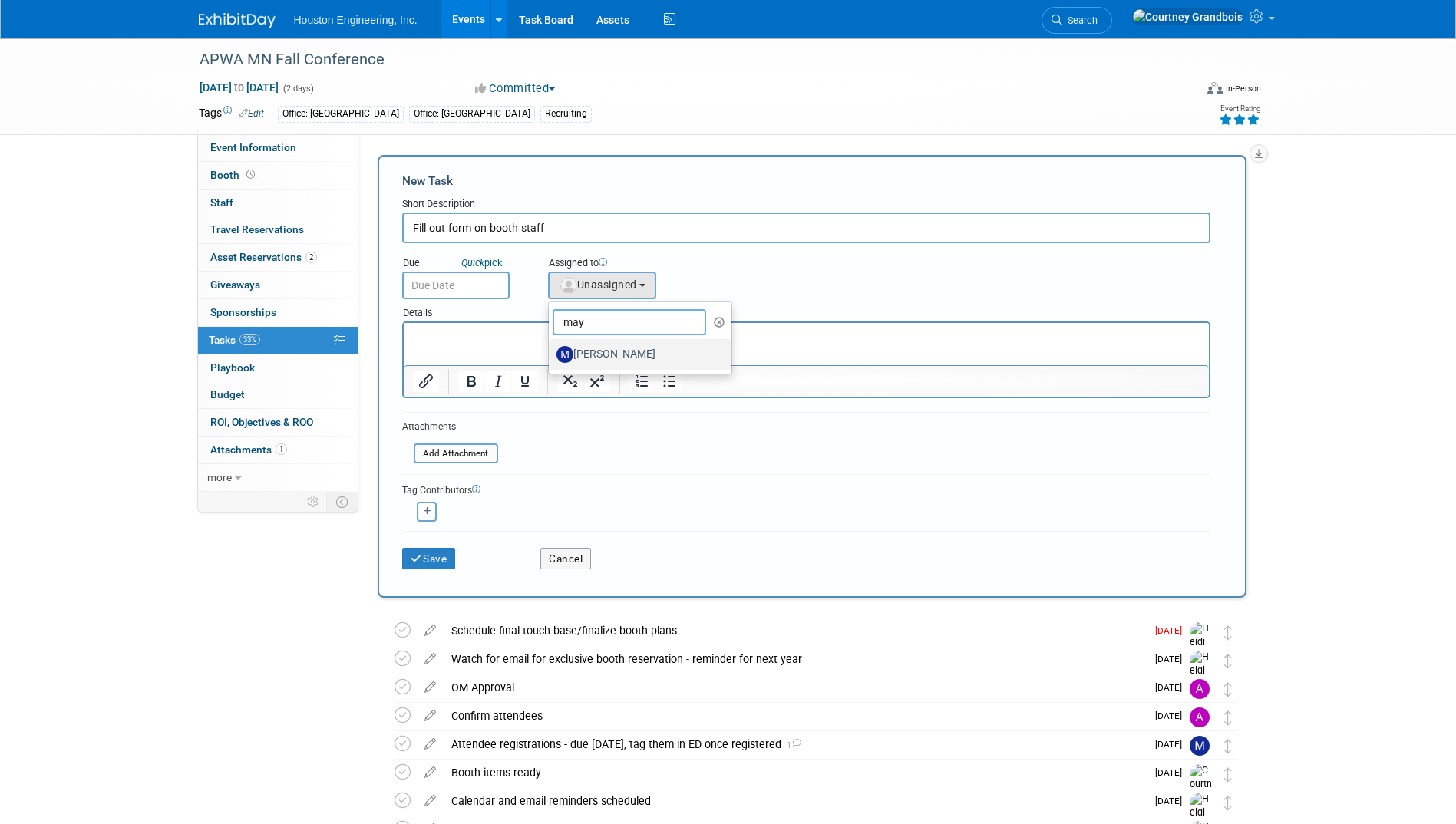
type input "may"
click at [638, 347] on label "Mayra Nanclares" at bounding box center [636, 354] width 160 height 24
click at [551, 348] on input "Mayra Nanclares" at bounding box center [545, 353] width 10 height 10
select select "b066a06f-afde-465b-b1a4-5167cfcaba09"
click at [511, 297] on div "Due Quick pick" at bounding box center [463, 274] width 146 height 50
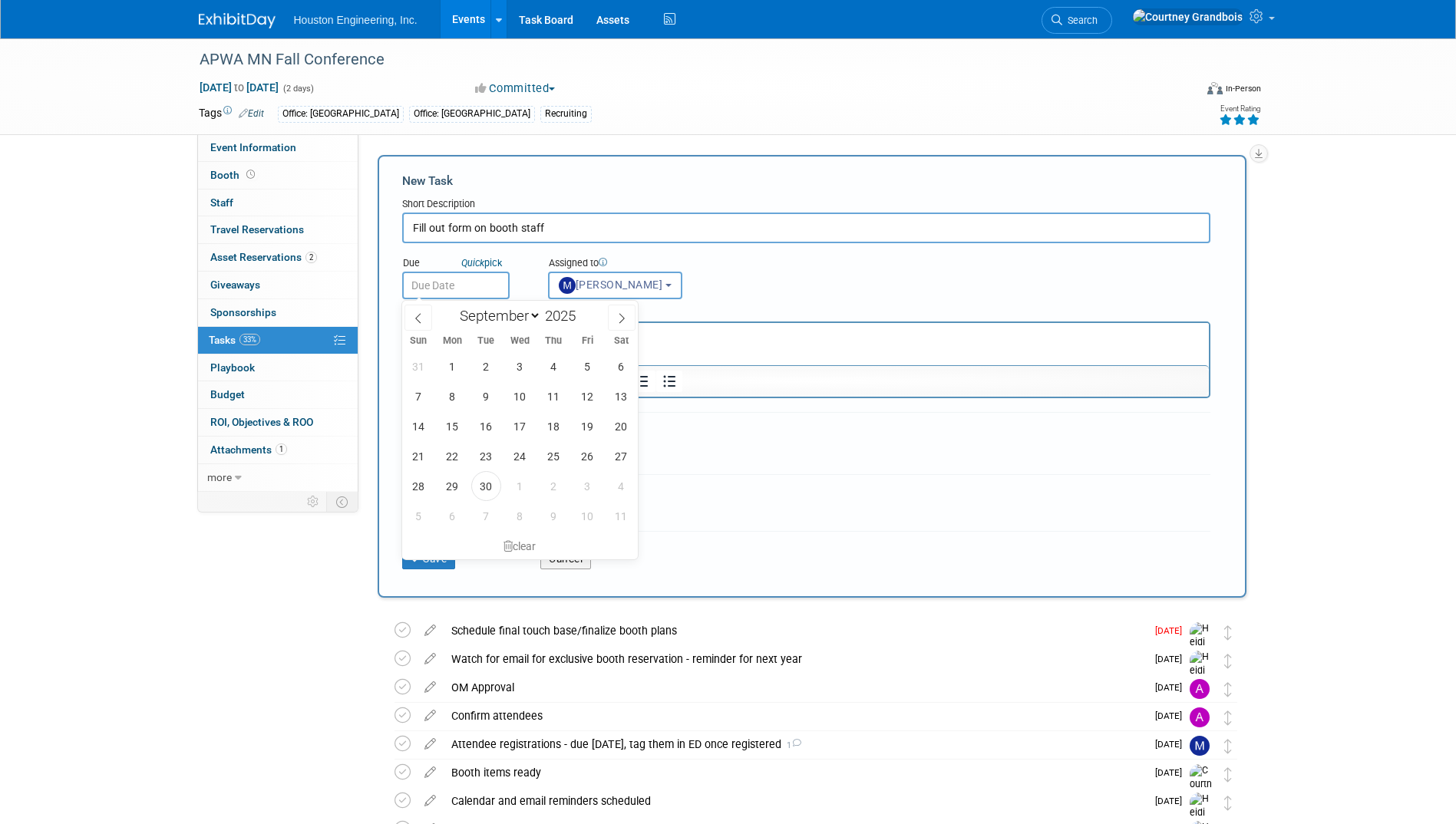
click at [489, 294] on input "text" at bounding box center [456, 286] width 108 height 28
click at [626, 323] on icon at bounding box center [621, 318] width 11 height 11
select select "9"
click at [494, 464] on span "21" at bounding box center [486, 456] width 30 height 30
type input "Oct 21, 2025"
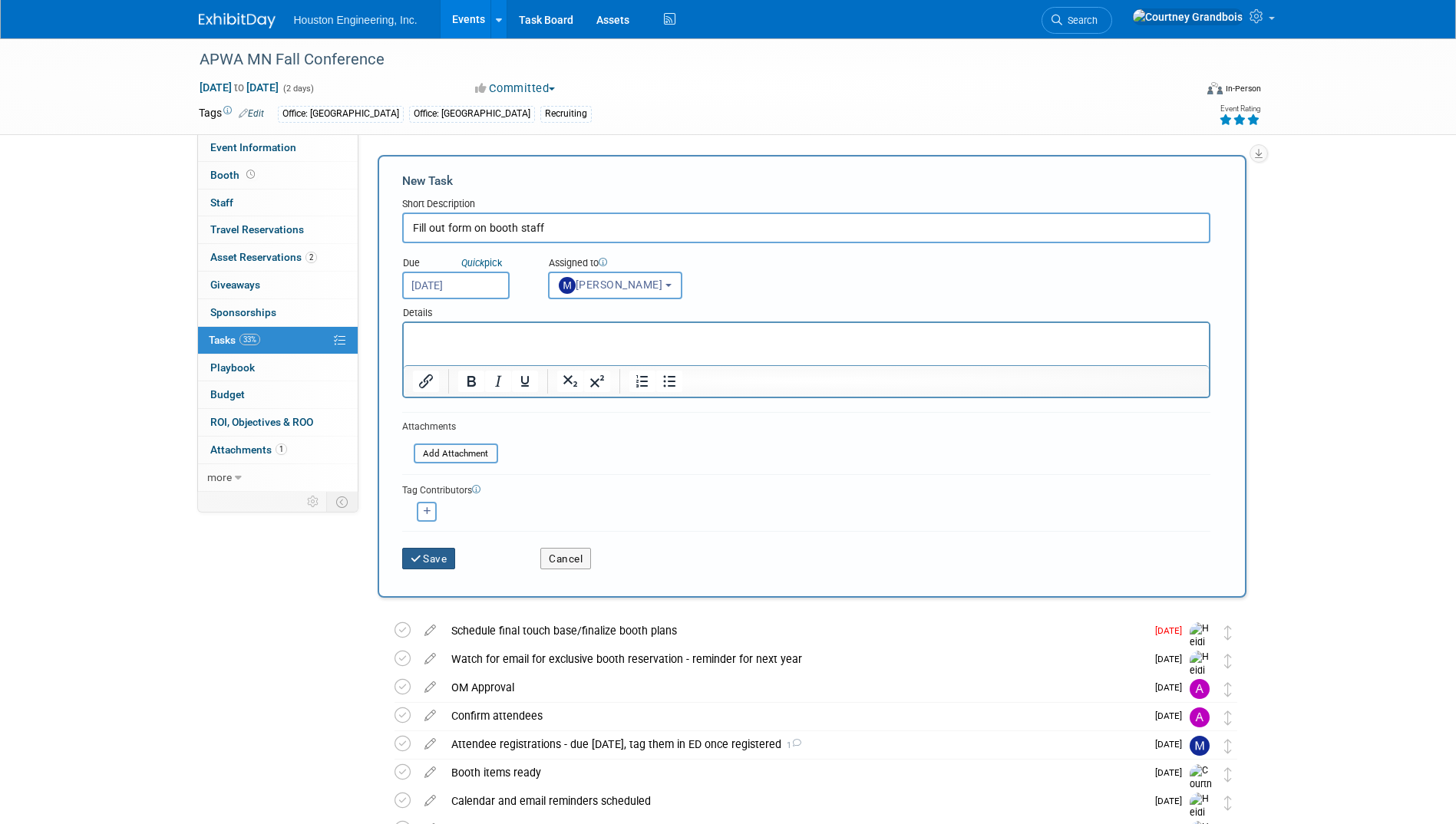
click at [449, 555] on button "Save" at bounding box center [429, 559] width 54 height 21
